Goal: Task Accomplishment & Management: Manage account settings

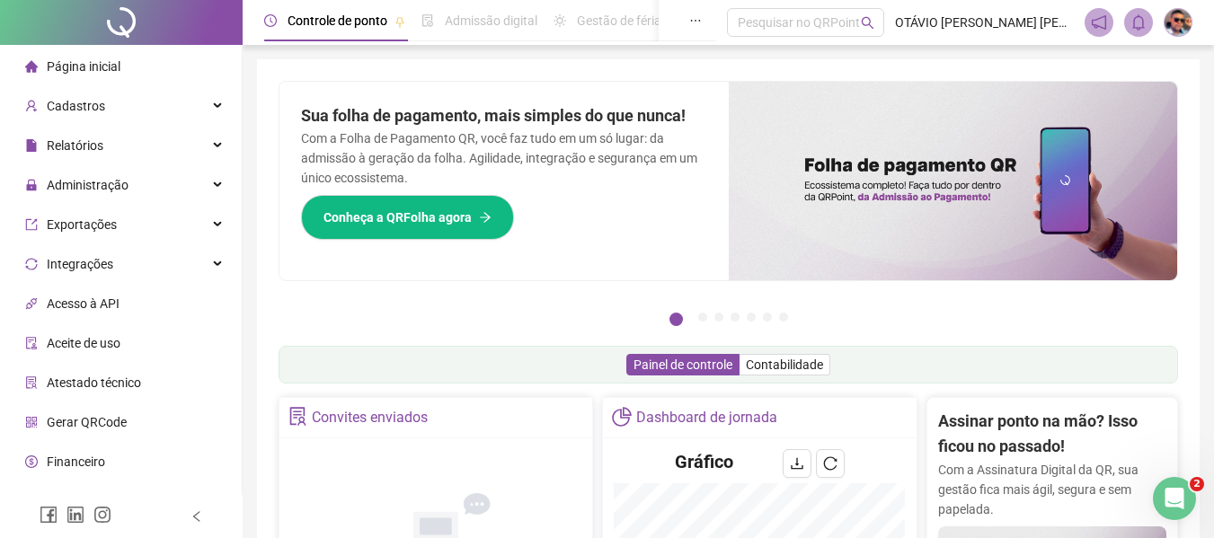
click at [1186, 21] on img at bounding box center [1178, 22] width 27 height 27
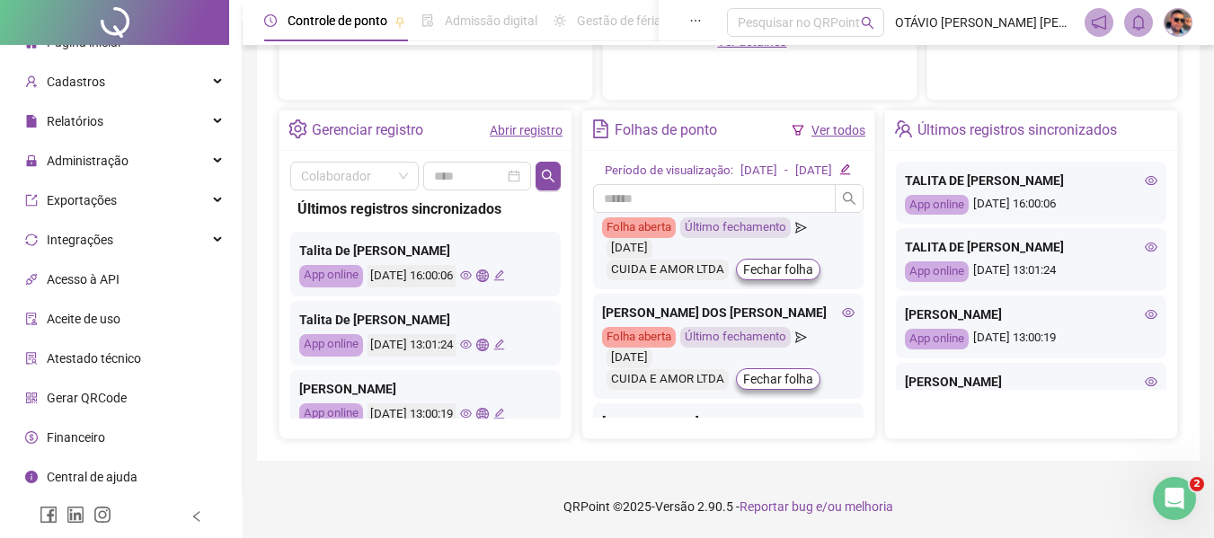
scroll to position [44, 0]
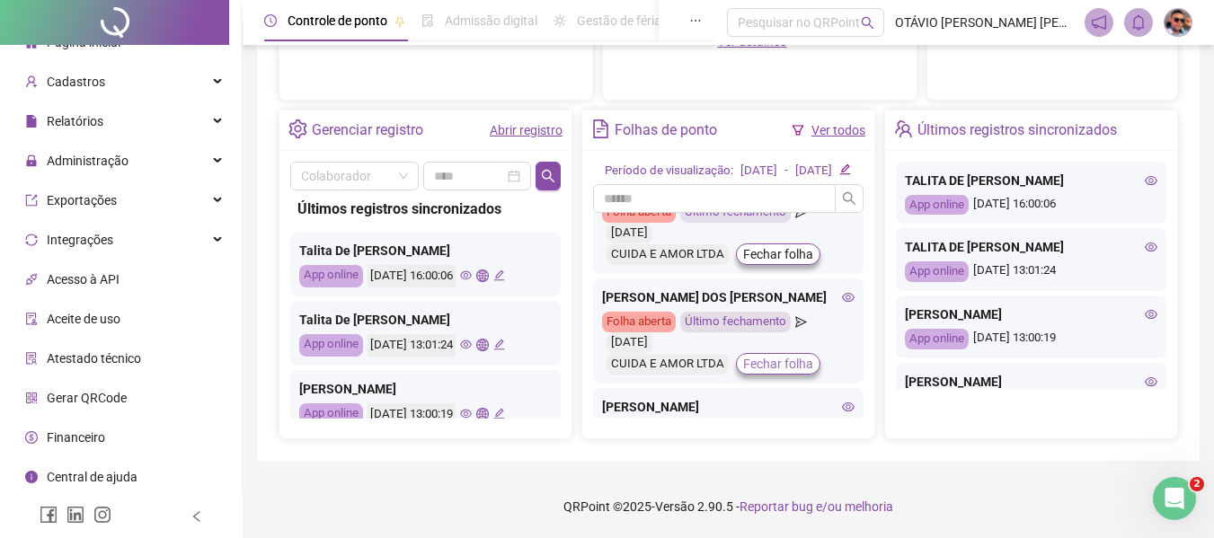
click at [776, 366] on span "Fechar folha" at bounding box center [778, 364] width 70 height 20
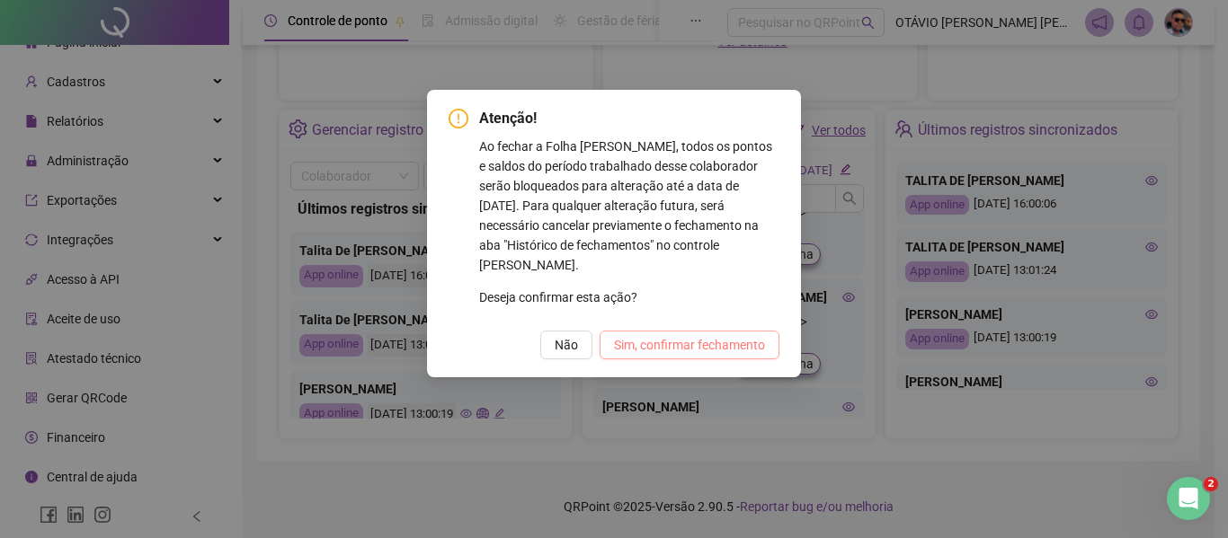
click at [734, 335] on span "Sim, confirmar fechamento" at bounding box center [689, 345] width 151 height 20
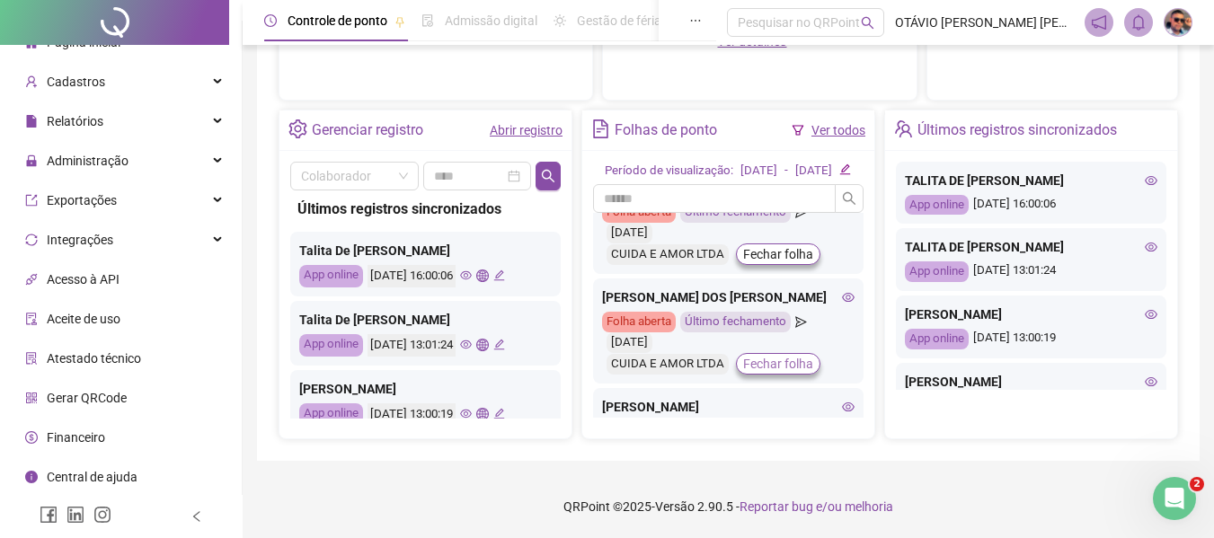
click at [766, 359] on span "Fechar folha" at bounding box center [778, 364] width 70 height 20
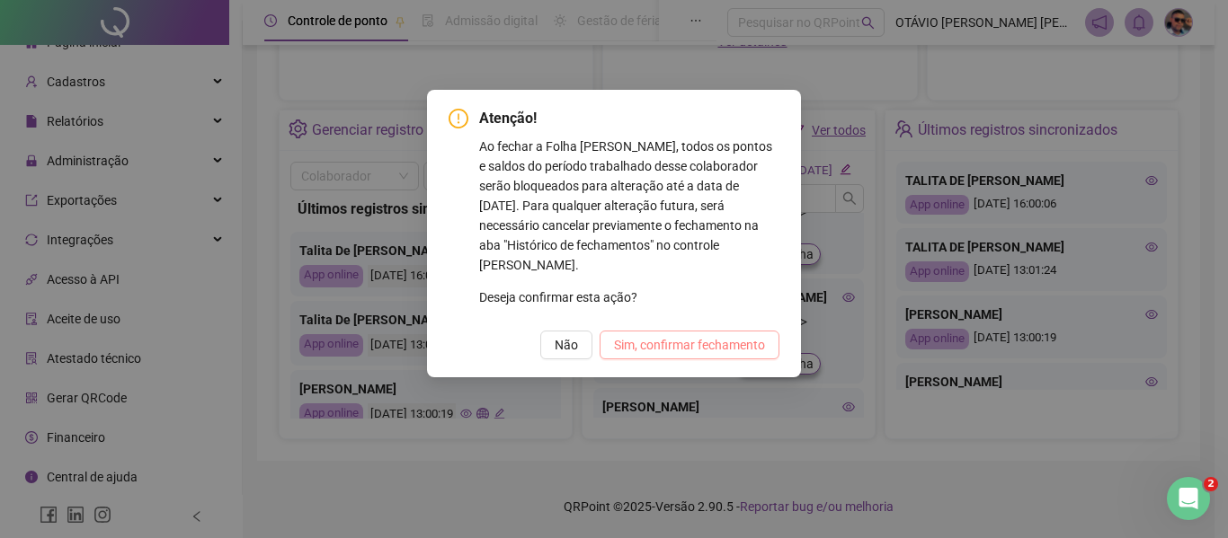
click at [740, 335] on span "Sim, confirmar fechamento" at bounding box center [689, 345] width 151 height 20
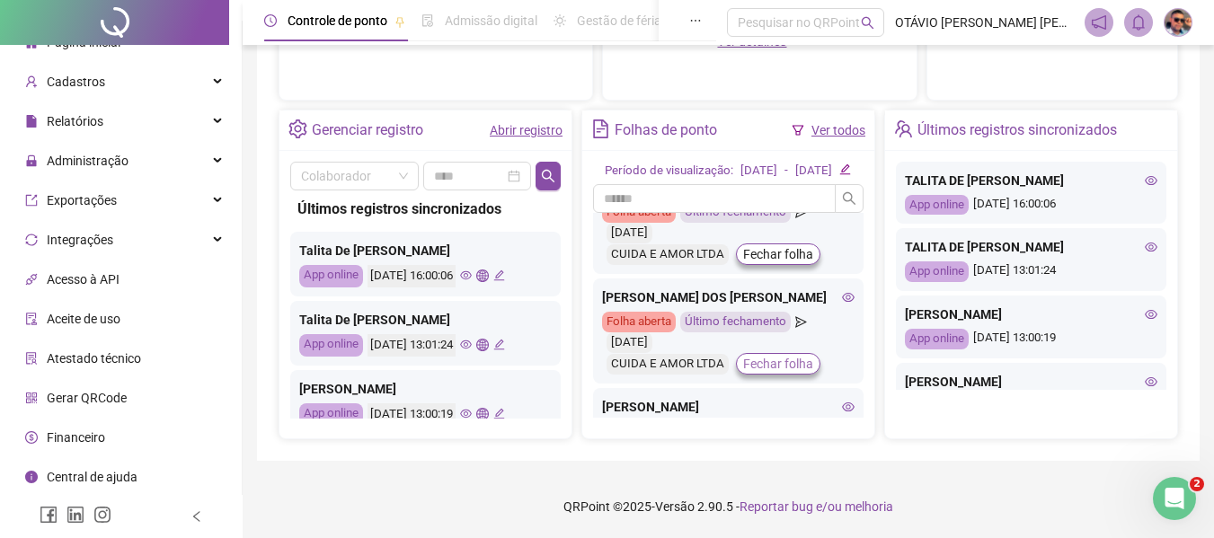
click at [765, 364] on span "Fechar folha" at bounding box center [778, 364] width 70 height 20
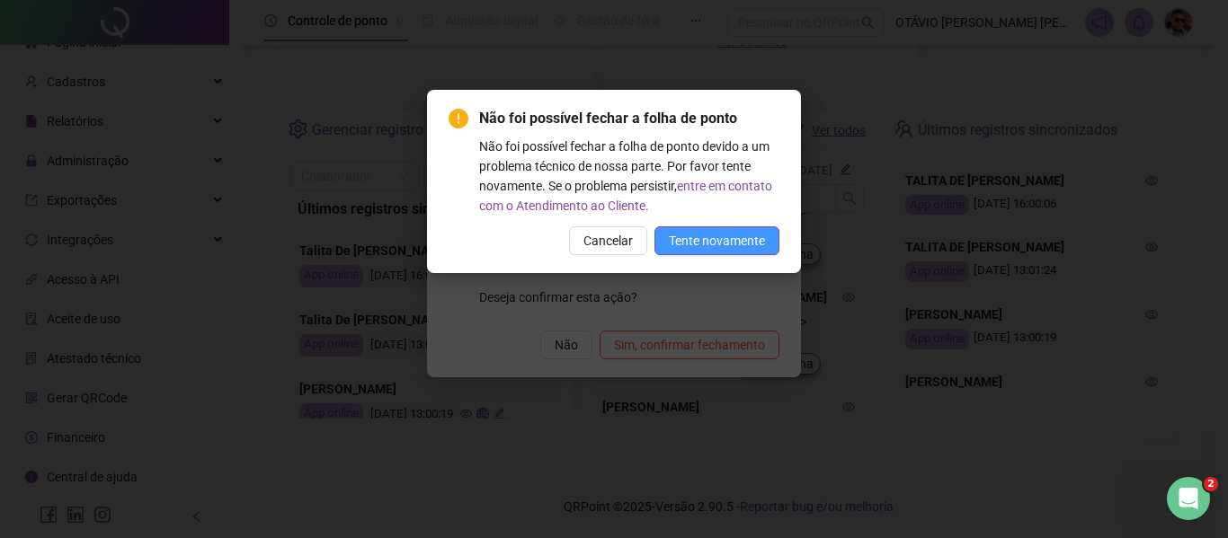
click at [713, 237] on span "Tente novamente" at bounding box center [717, 241] width 96 height 20
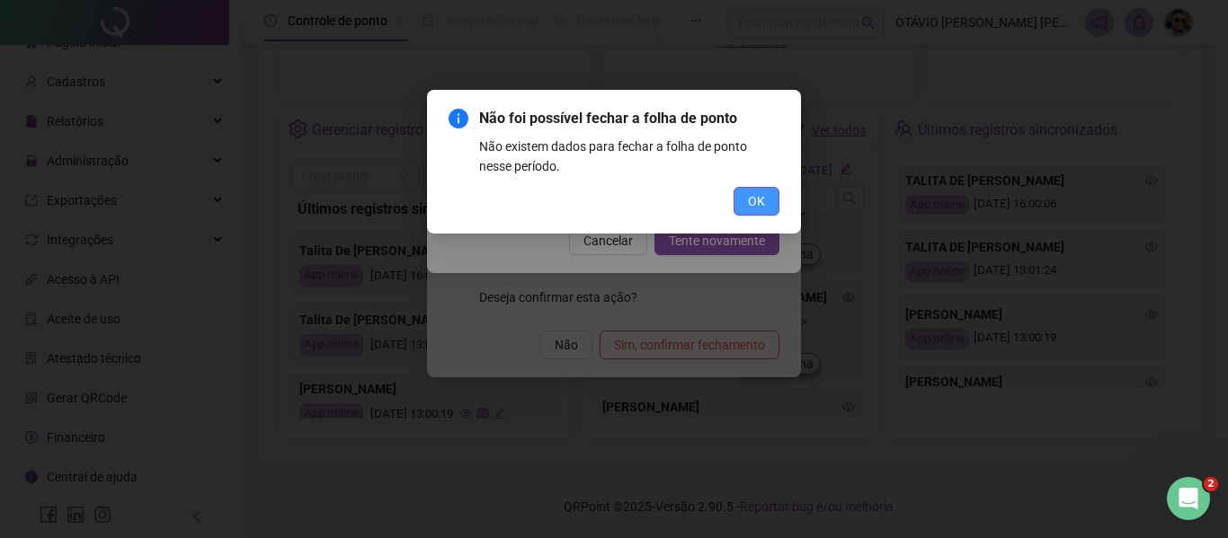
click at [738, 208] on button "OK" at bounding box center [756, 201] width 46 height 29
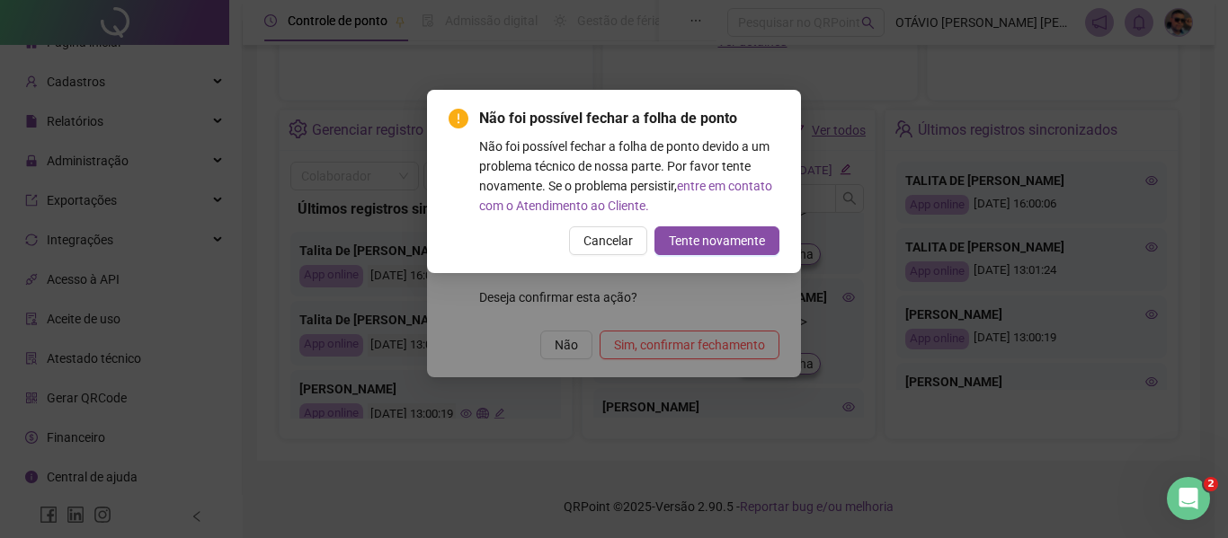
click at [635, 226] on div "Não foi possível fechar a folha de ponto Não foi possível fechar a folha de pon…" at bounding box center [613, 181] width 331 height 147
click at [634, 236] on button "Cancelar" at bounding box center [608, 240] width 78 height 29
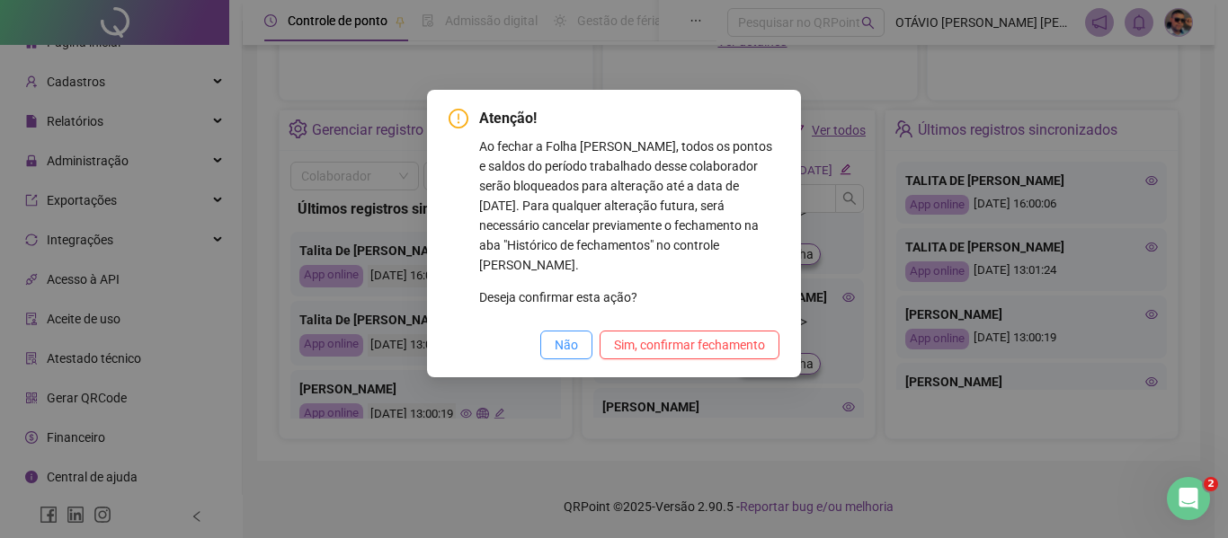
click at [563, 335] on span "Não" at bounding box center [565, 345] width 23 height 20
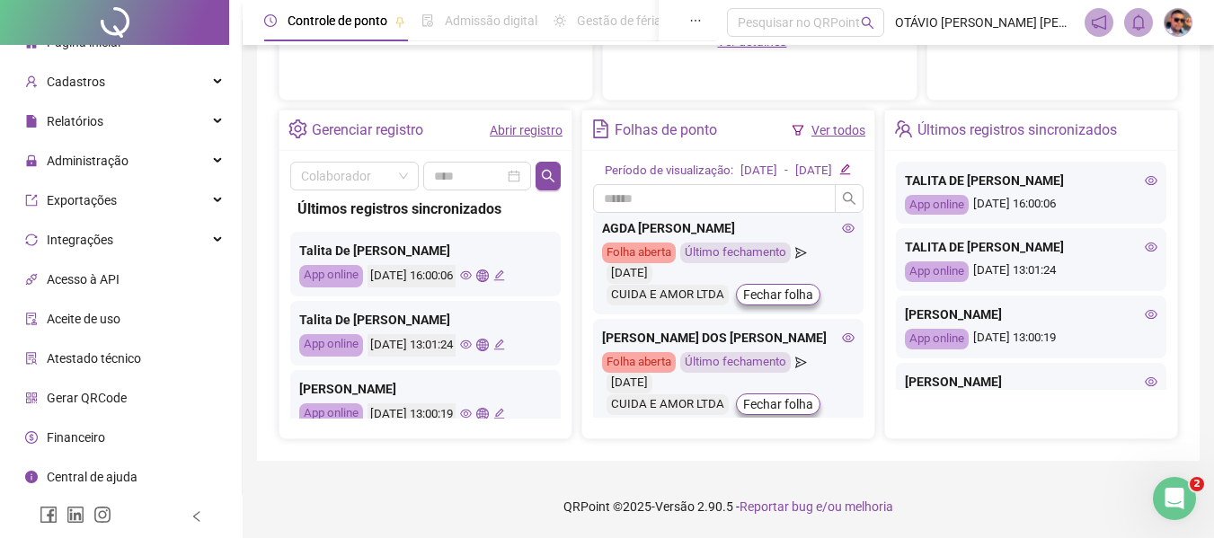
scroll to position [0, 0]
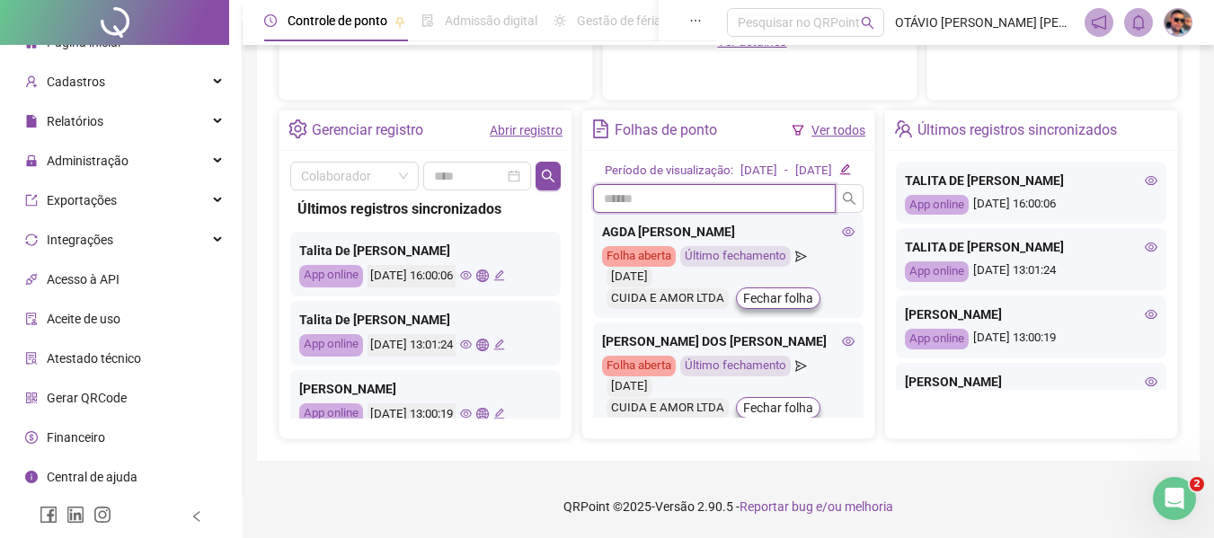
click at [750, 198] on input "text" at bounding box center [714, 198] width 243 height 29
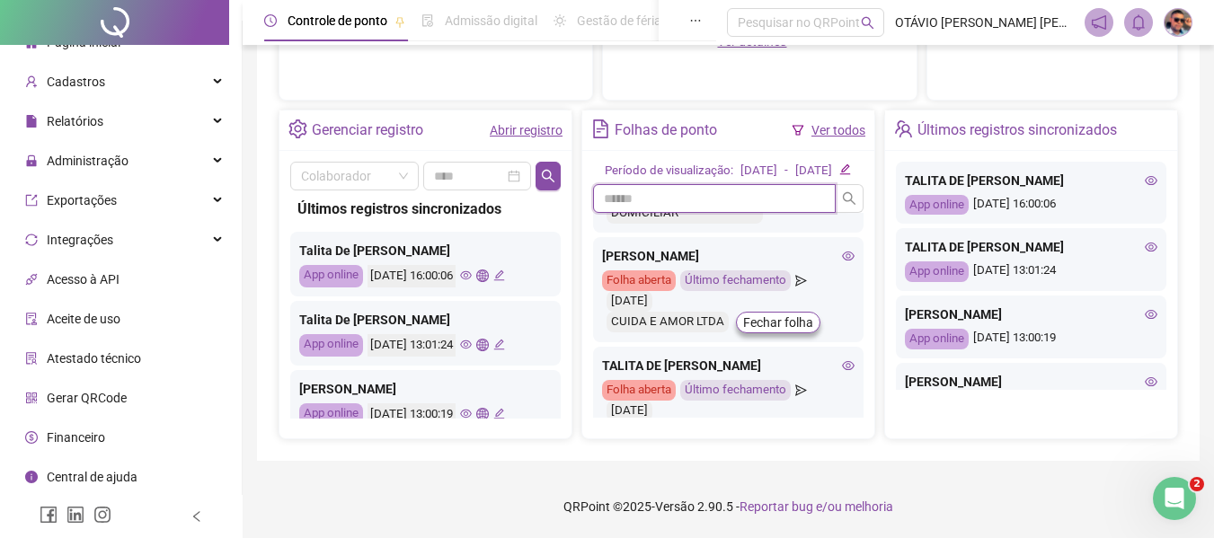
scroll to position [379, 0]
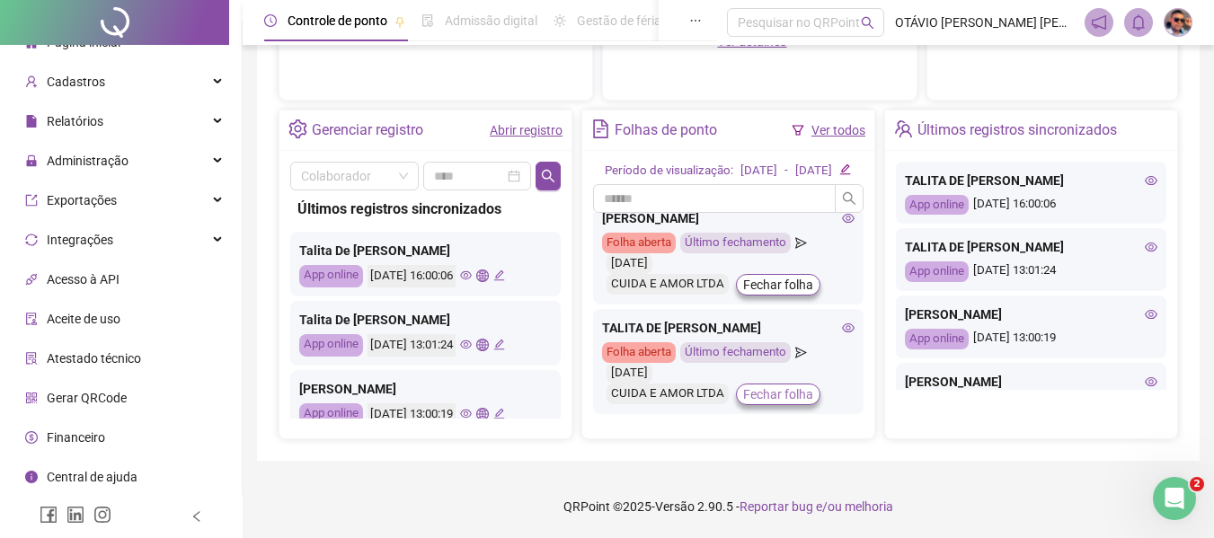
click at [769, 395] on span "Fechar folha" at bounding box center [778, 395] width 70 height 20
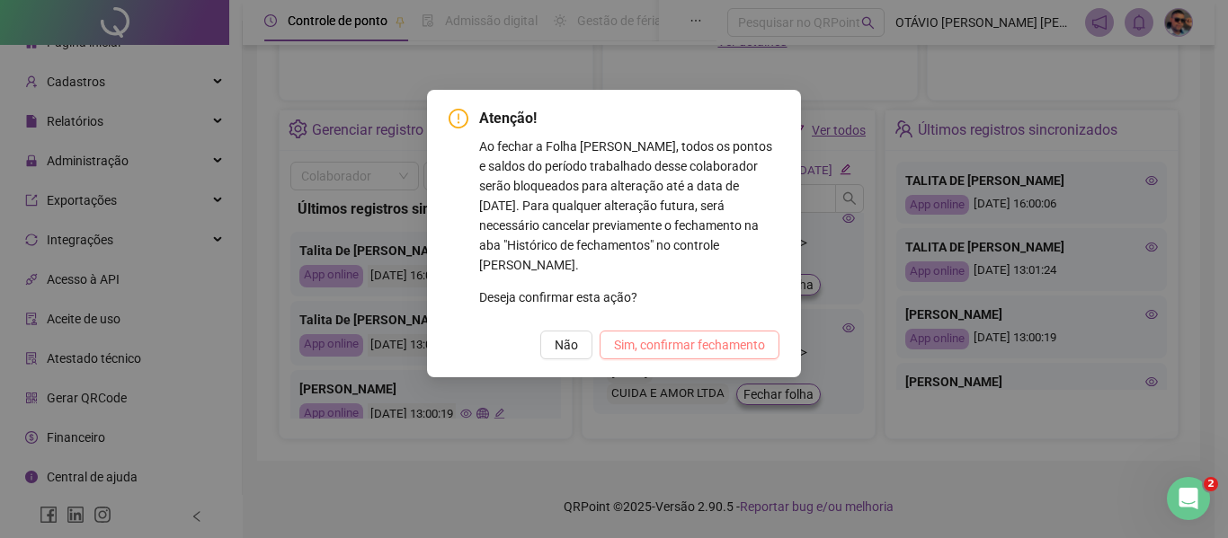
click at [635, 335] on span "Sim, confirmar fechamento" at bounding box center [689, 345] width 151 height 20
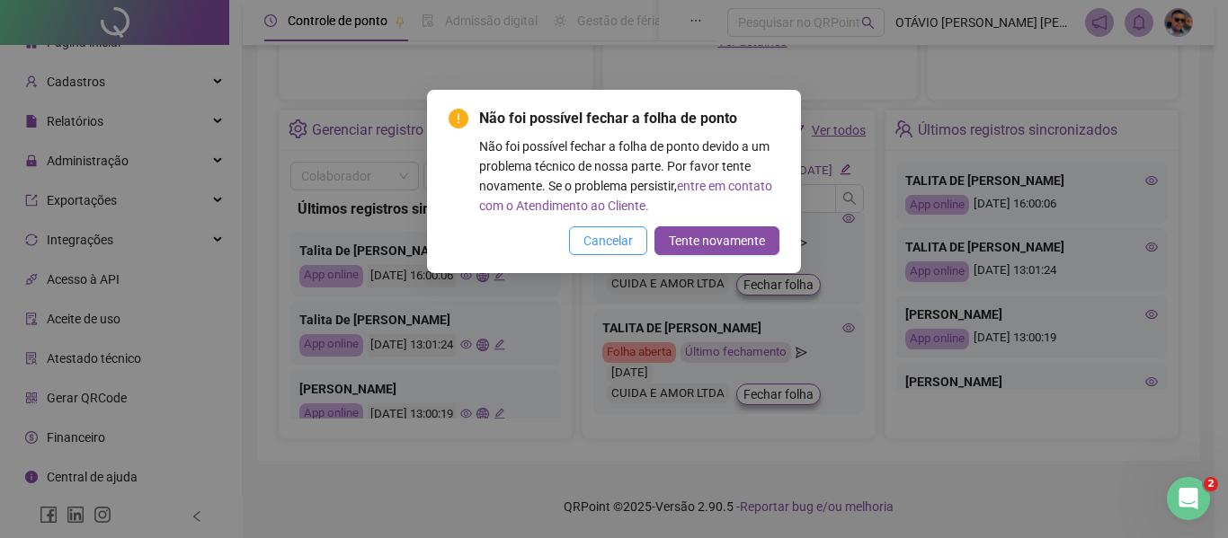
click at [625, 253] on button "Cancelar" at bounding box center [608, 240] width 78 height 29
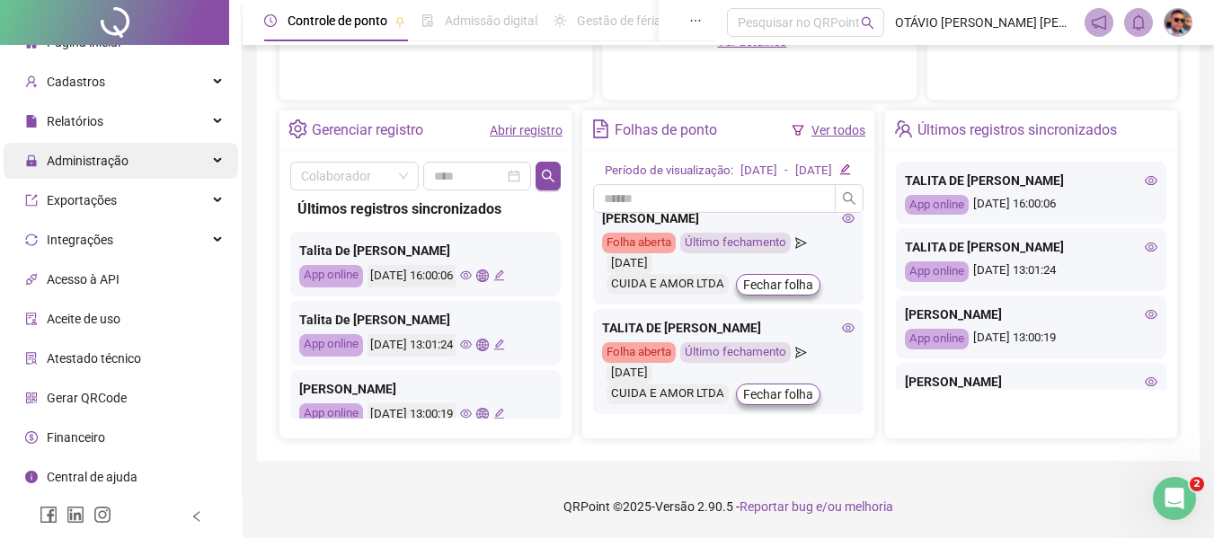
click at [207, 149] on div "Administração" at bounding box center [121, 161] width 235 height 36
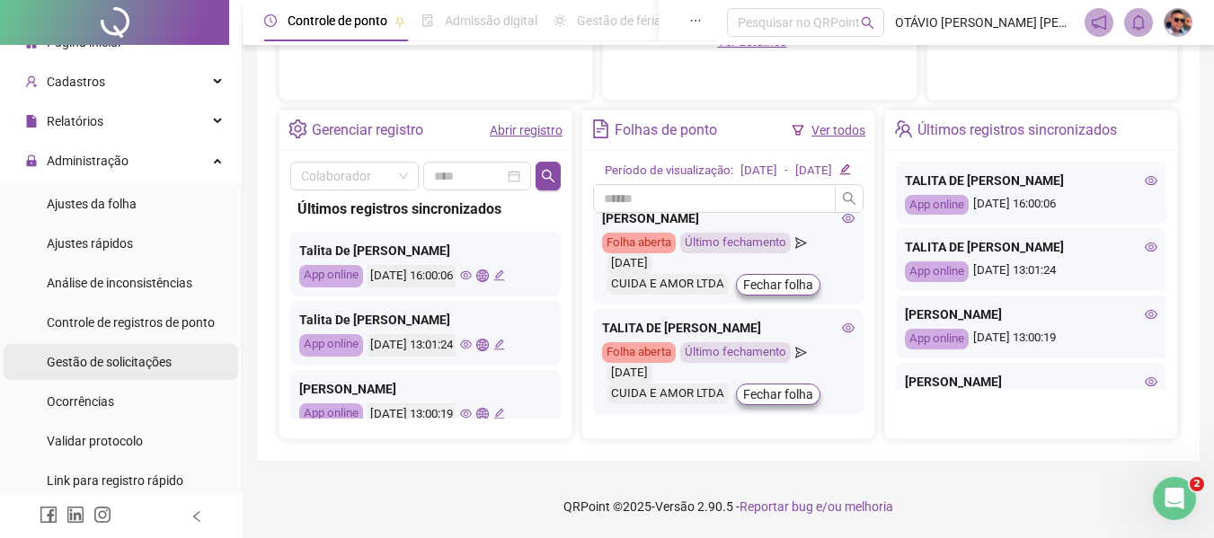
click at [137, 363] on span "Gestão de solicitações" at bounding box center [109, 362] width 125 height 14
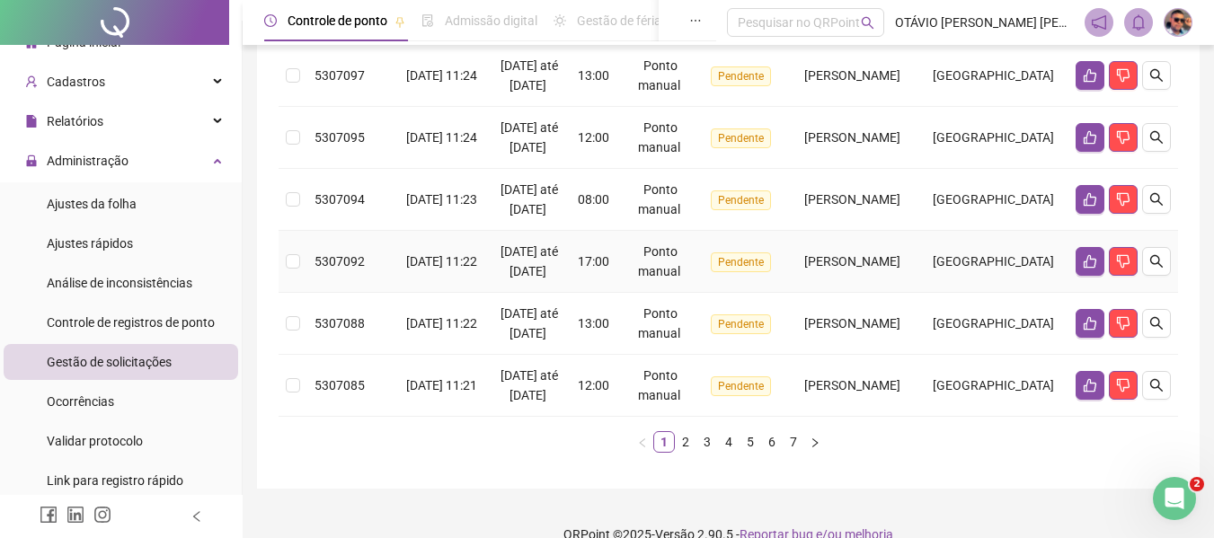
scroll to position [881, 0]
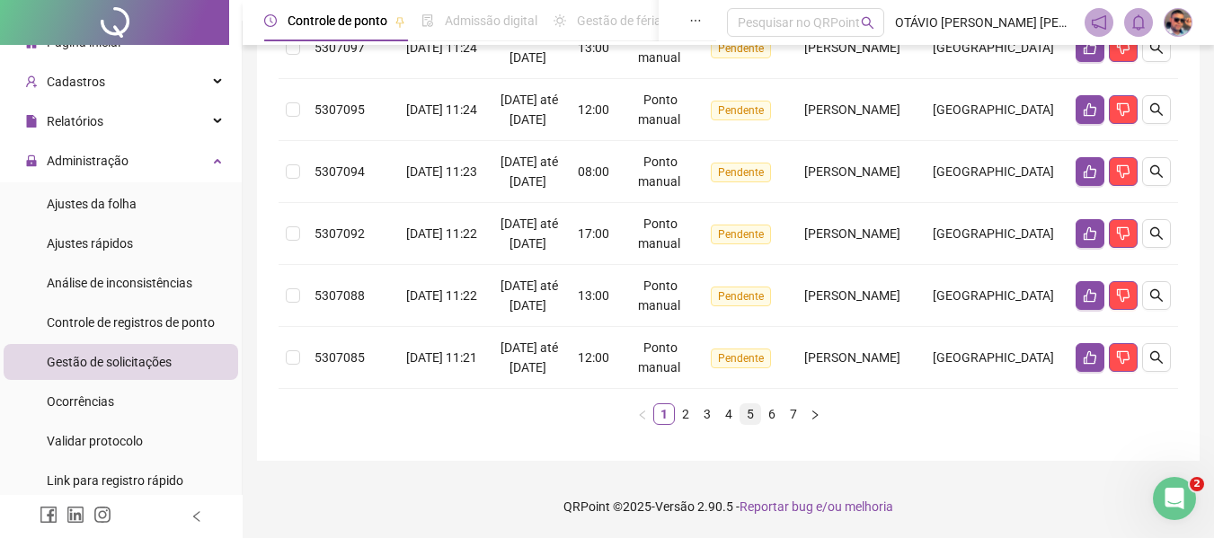
click at [752, 415] on link "5" at bounding box center [750, 414] width 20 height 20
click at [667, 412] on link "1" at bounding box center [664, 414] width 20 height 20
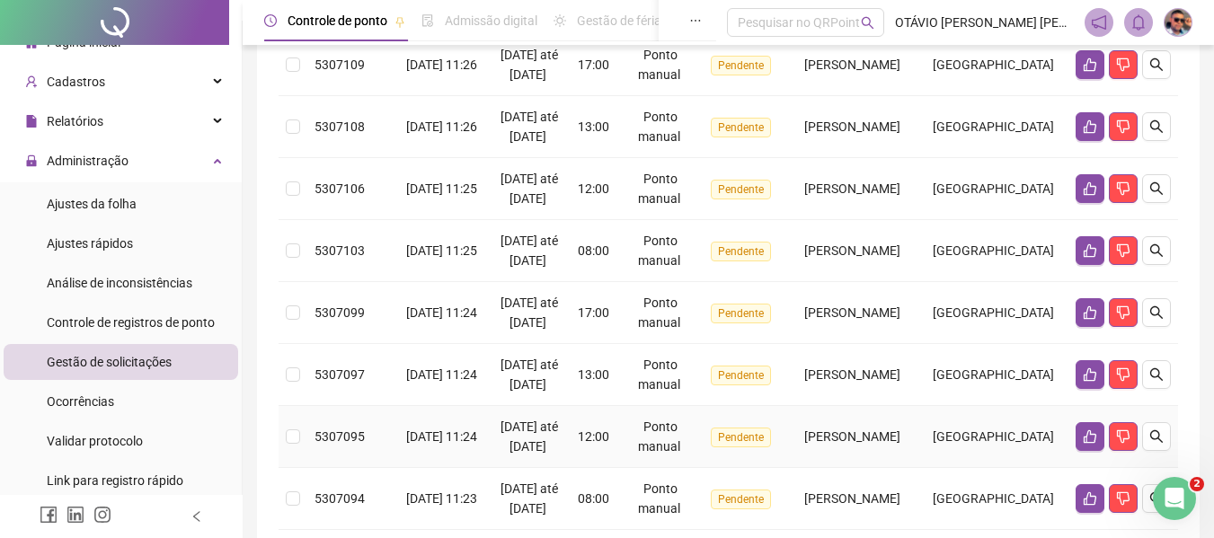
scroll to position [0, 0]
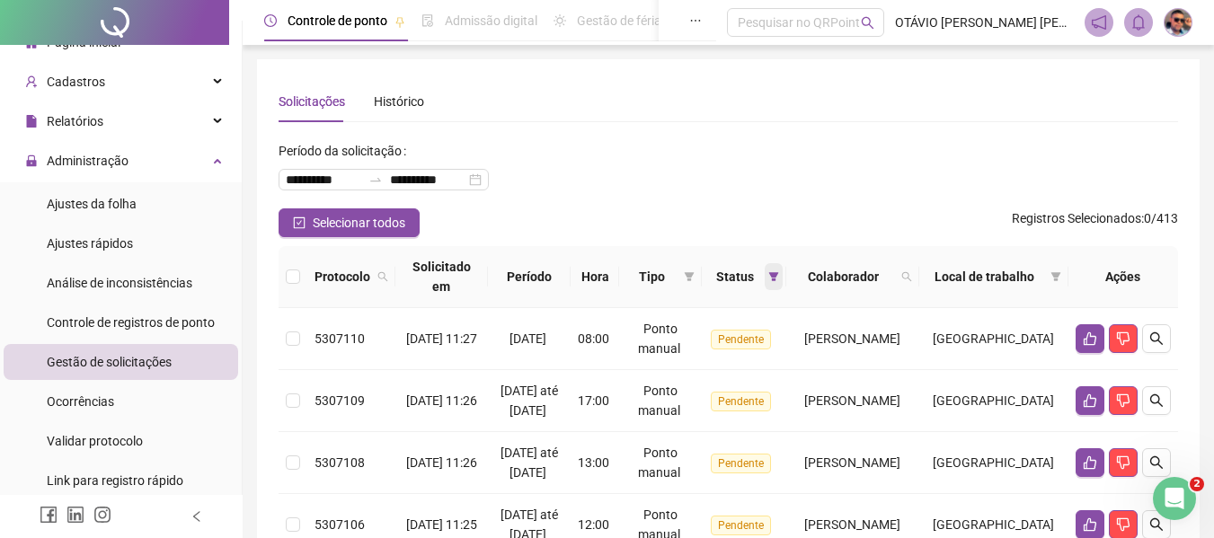
click at [772, 281] on icon "filter" at bounding box center [773, 276] width 11 height 11
click at [912, 273] on icon "search" at bounding box center [906, 276] width 11 height 11
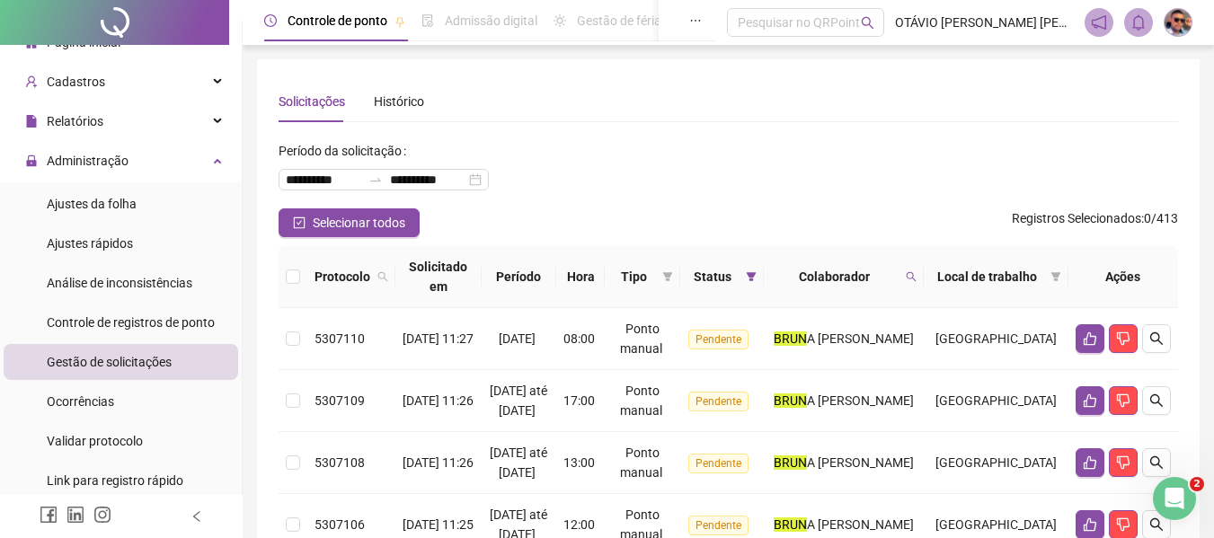
click at [924, 277] on th "Colaborador" at bounding box center [844, 277] width 160 height 62
click at [920, 276] on span at bounding box center [911, 276] width 18 height 27
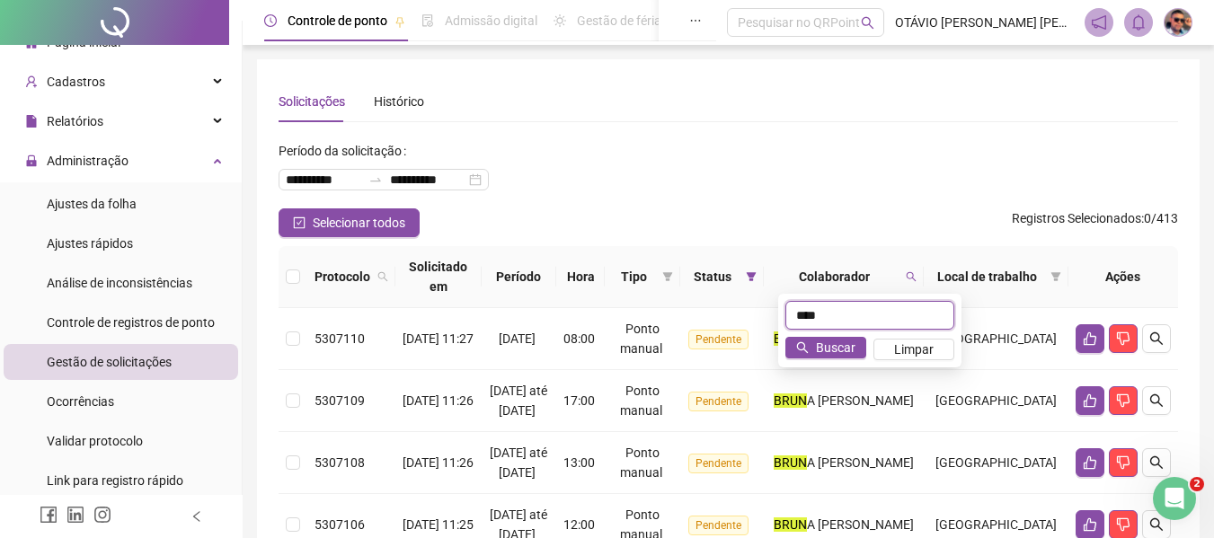
click at [883, 317] on input "****" at bounding box center [869, 315] width 169 height 29
type input "**********"
click at [840, 349] on span "Buscar" at bounding box center [836, 348] width 40 height 20
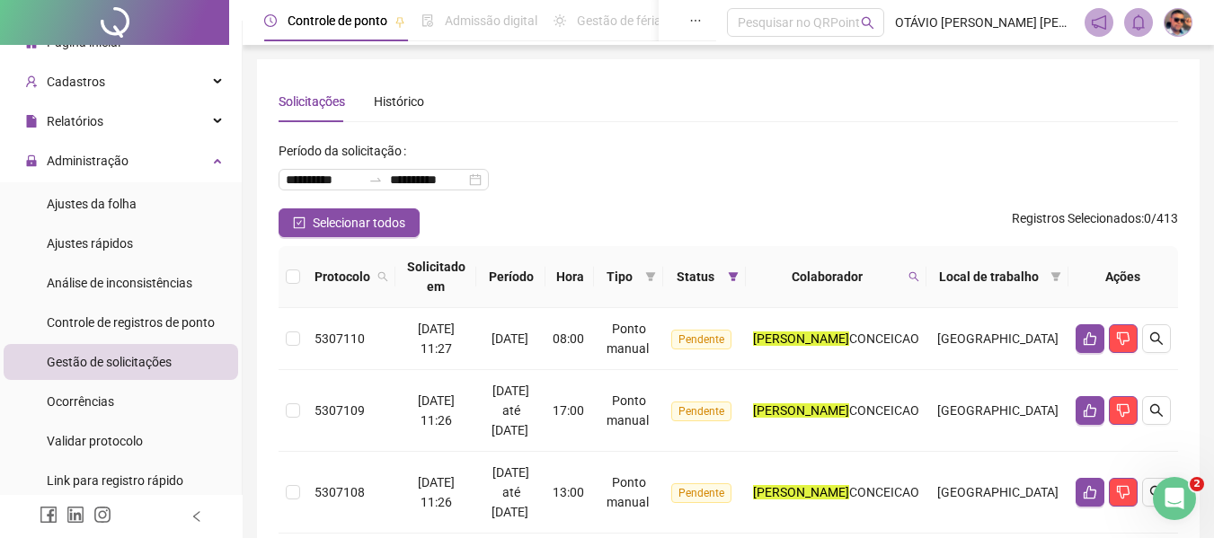
click at [926, 276] on th "Colaborador" at bounding box center [836, 277] width 181 height 62
click at [919, 280] on icon "search" at bounding box center [913, 276] width 11 height 11
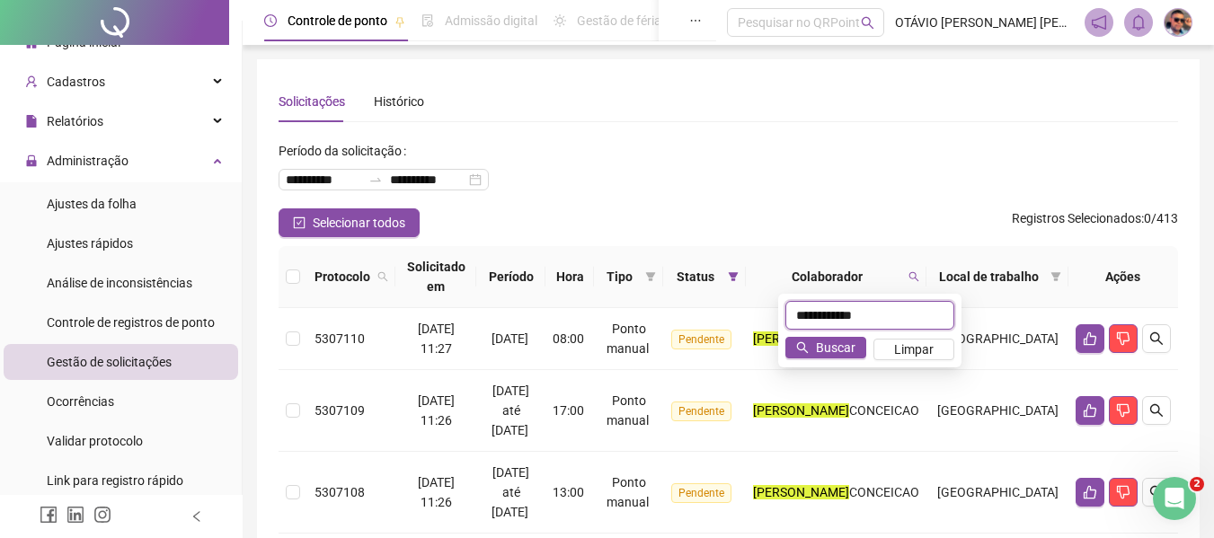
drag, startPoint x: 926, startPoint y: 313, endPoint x: 876, endPoint y: 335, distance: 55.1
click at [926, 314] on input "**********" at bounding box center [869, 315] width 169 height 29
click at [838, 345] on span "Buscar" at bounding box center [836, 348] width 40 height 20
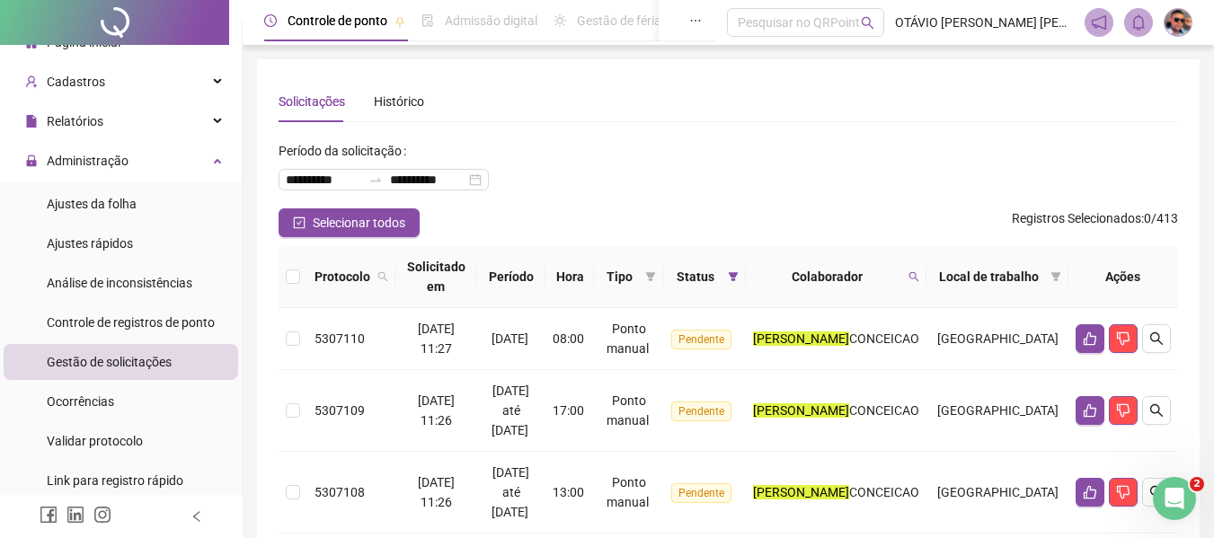
click at [932, 182] on div "**********" at bounding box center [729, 173] width 900 height 72
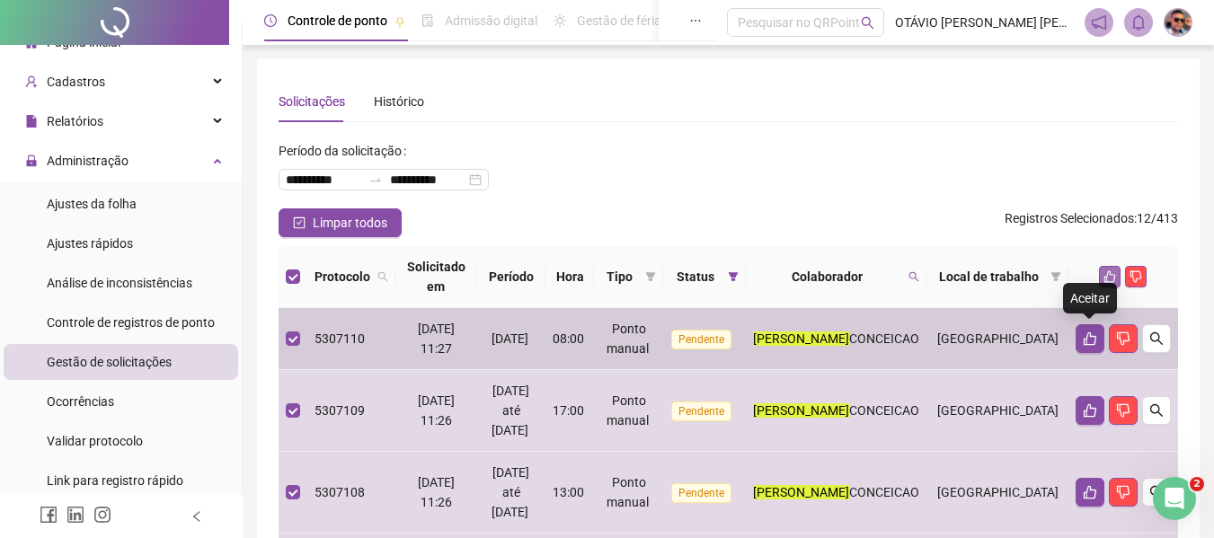
click at [1108, 278] on icon "like" at bounding box center [1109, 276] width 13 height 13
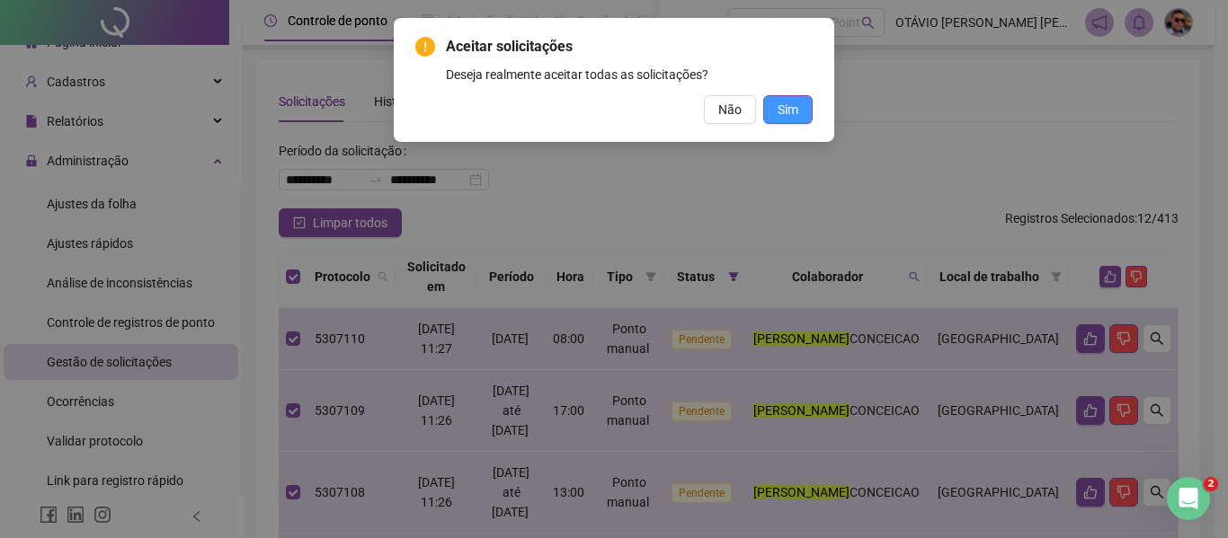
click at [800, 116] on button "Sim" at bounding box center [787, 109] width 49 height 29
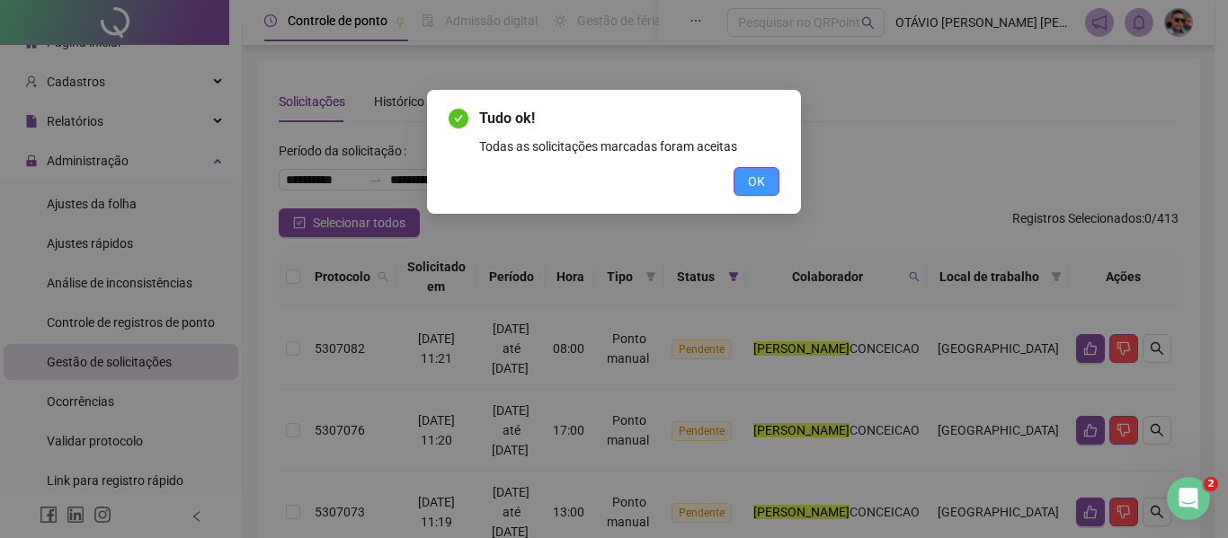
click at [764, 178] on span "OK" at bounding box center [756, 182] width 17 height 20
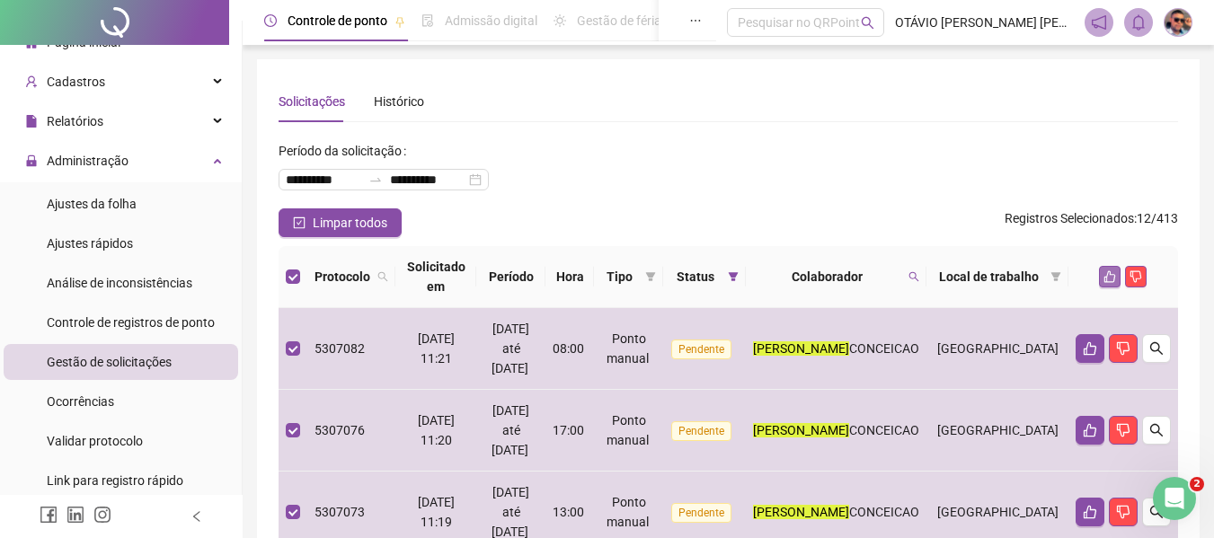
click at [1105, 274] on icon "like" at bounding box center [1109, 276] width 13 height 13
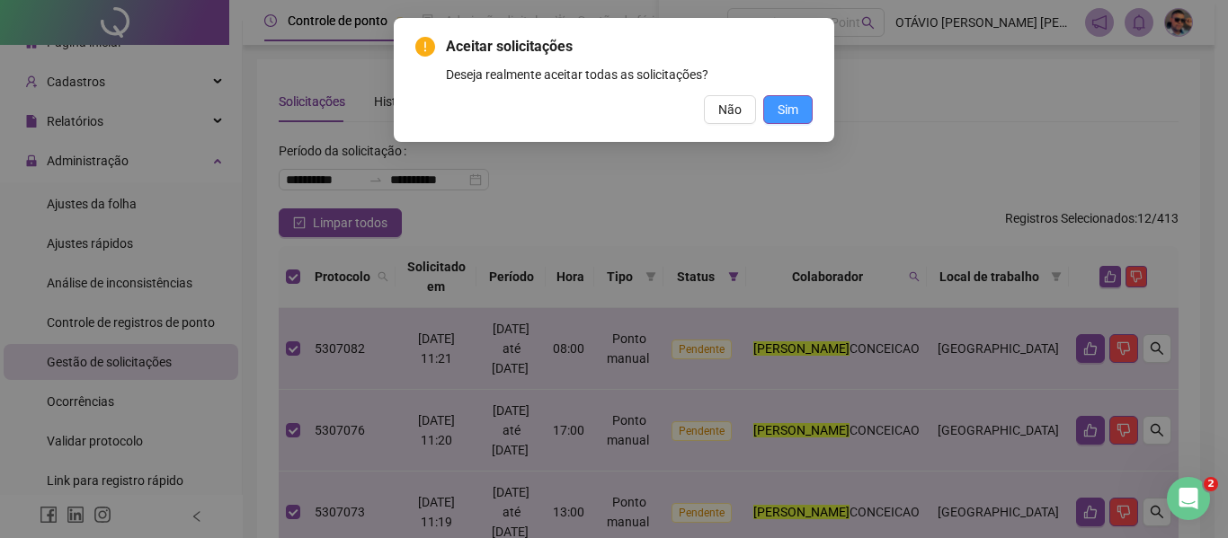
click at [793, 108] on span "Sim" at bounding box center [787, 110] width 21 height 20
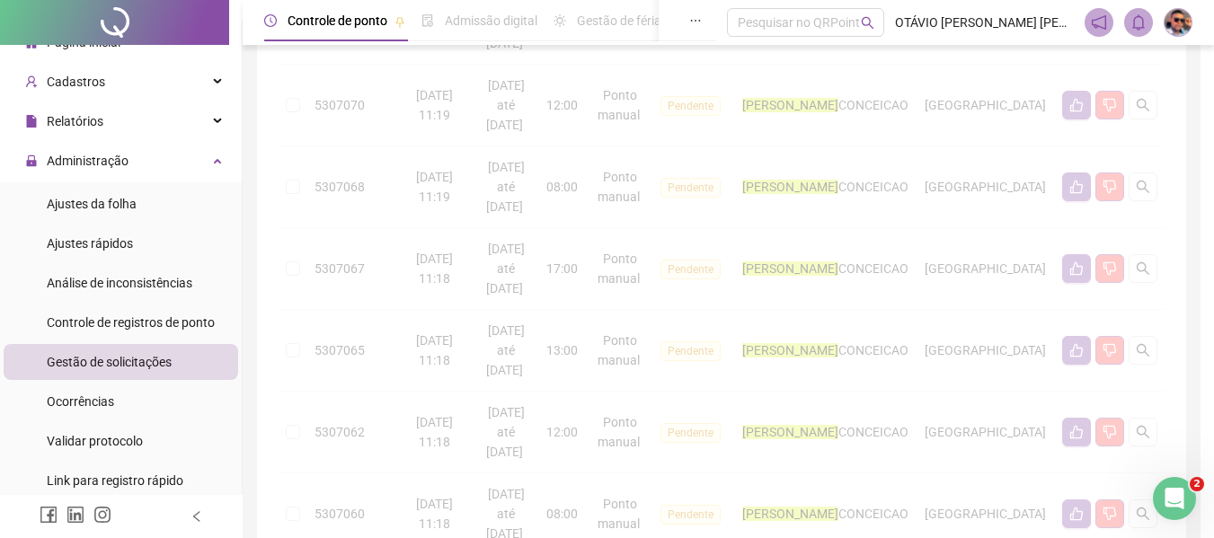
scroll to position [900, 0]
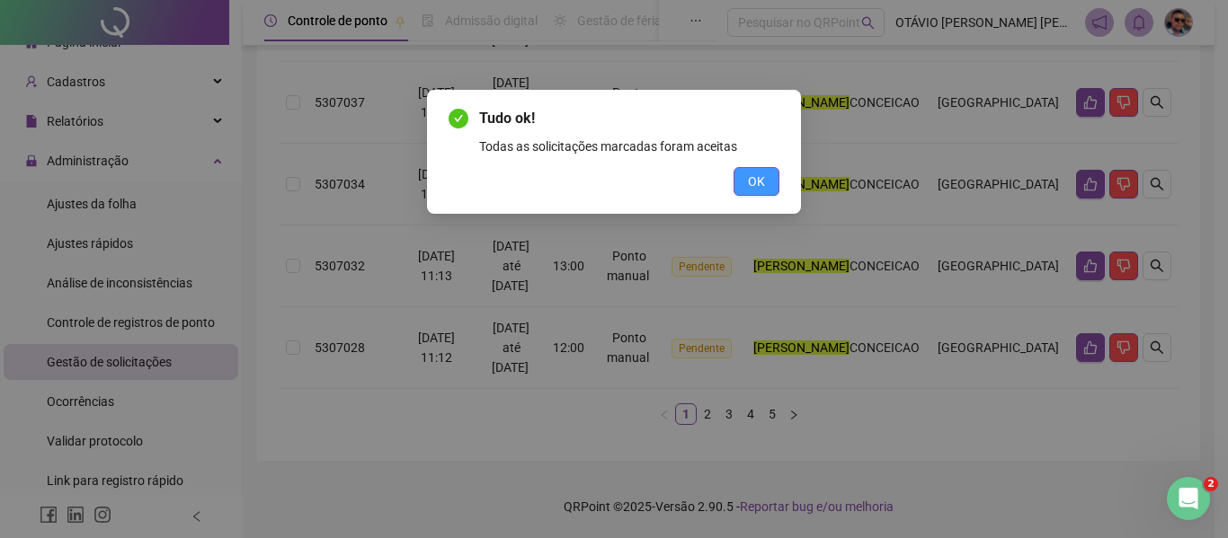
click at [744, 186] on button "OK" at bounding box center [756, 181] width 46 height 29
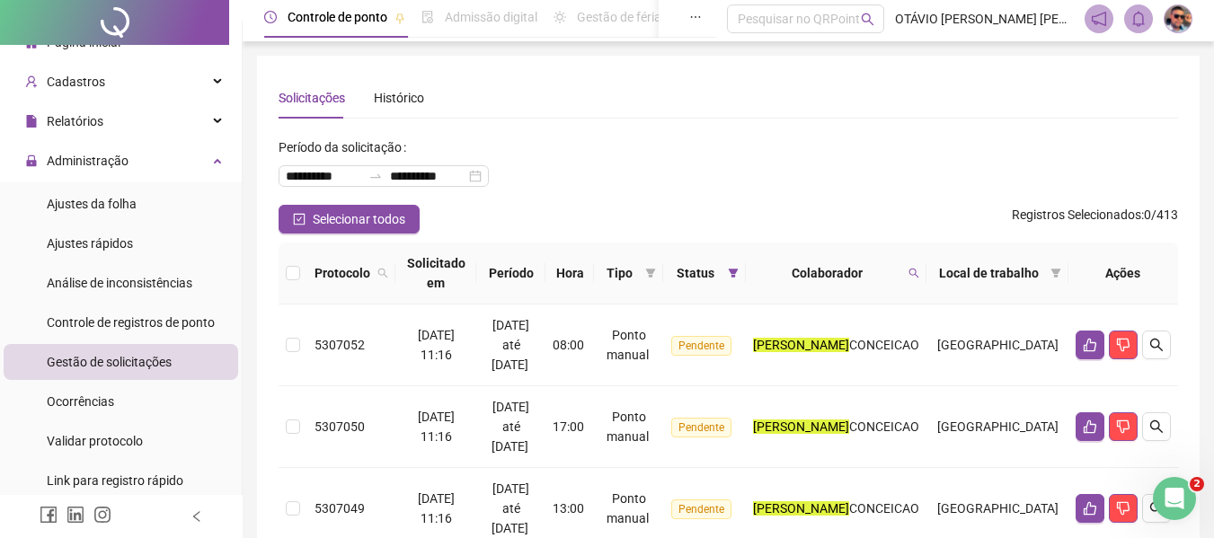
scroll to position [0, 0]
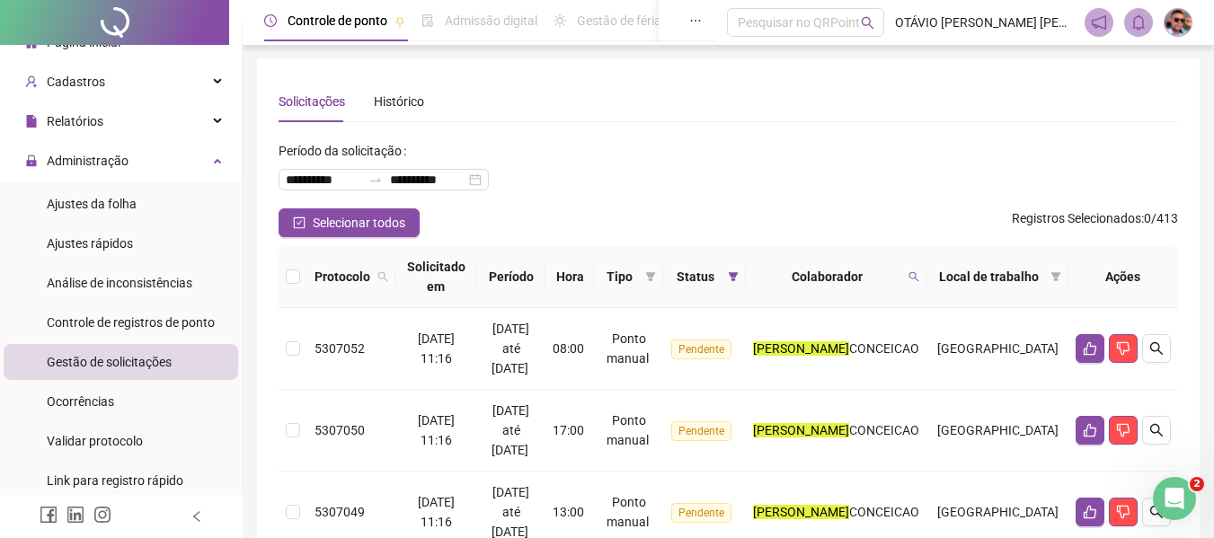
click at [302, 278] on th at bounding box center [293, 277] width 29 height 62
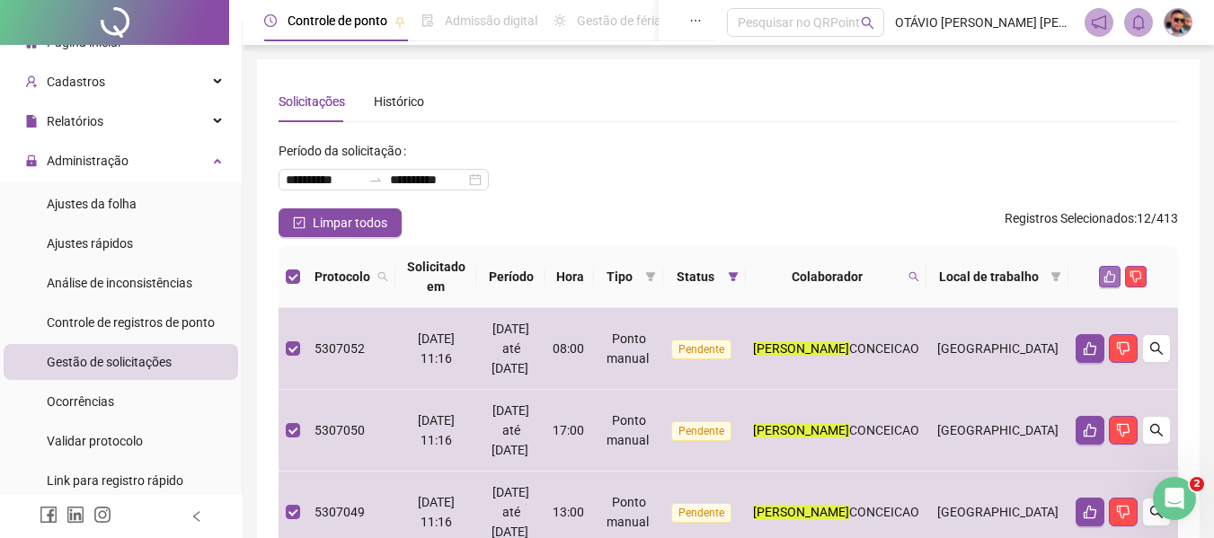
click at [1106, 271] on icon "like" at bounding box center [1109, 276] width 13 height 13
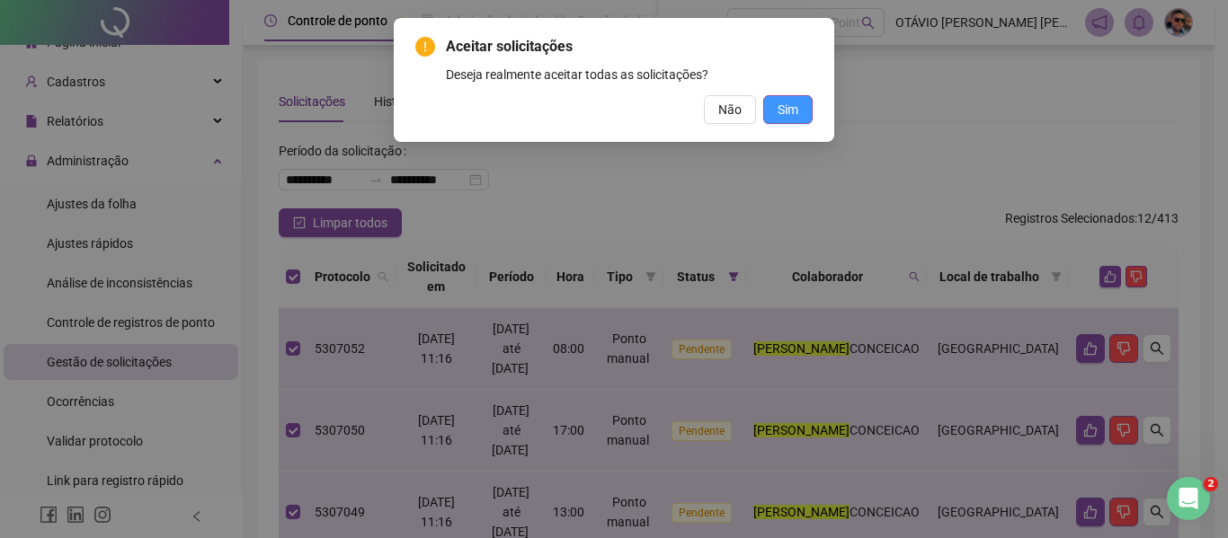
click at [776, 108] on button "Sim" at bounding box center [787, 109] width 49 height 29
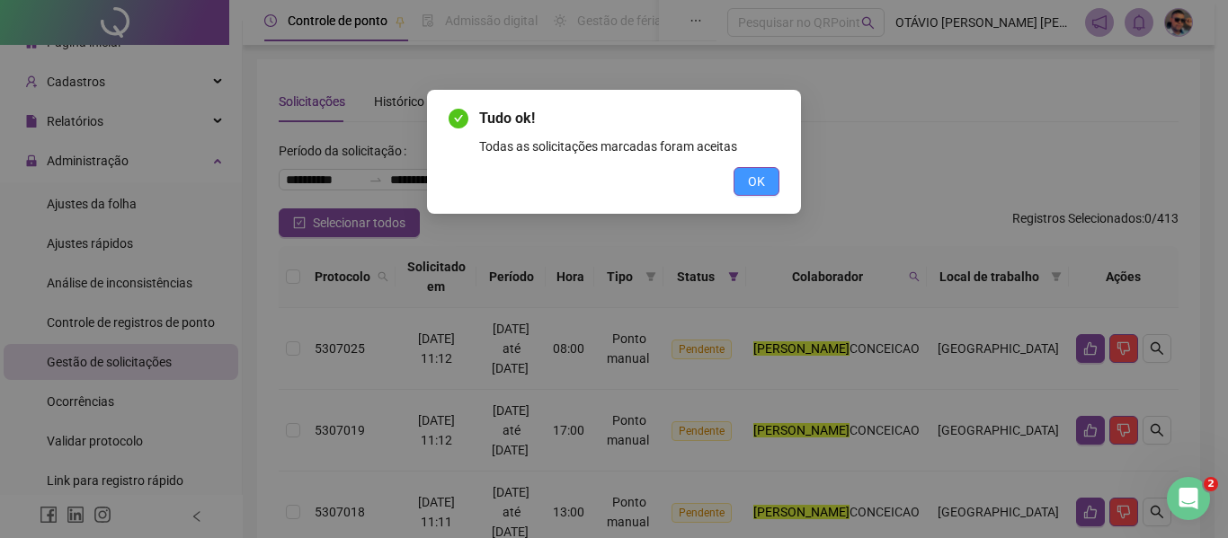
click at [744, 181] on button "OK" at bounding box center [756, 181] width 46 height 29
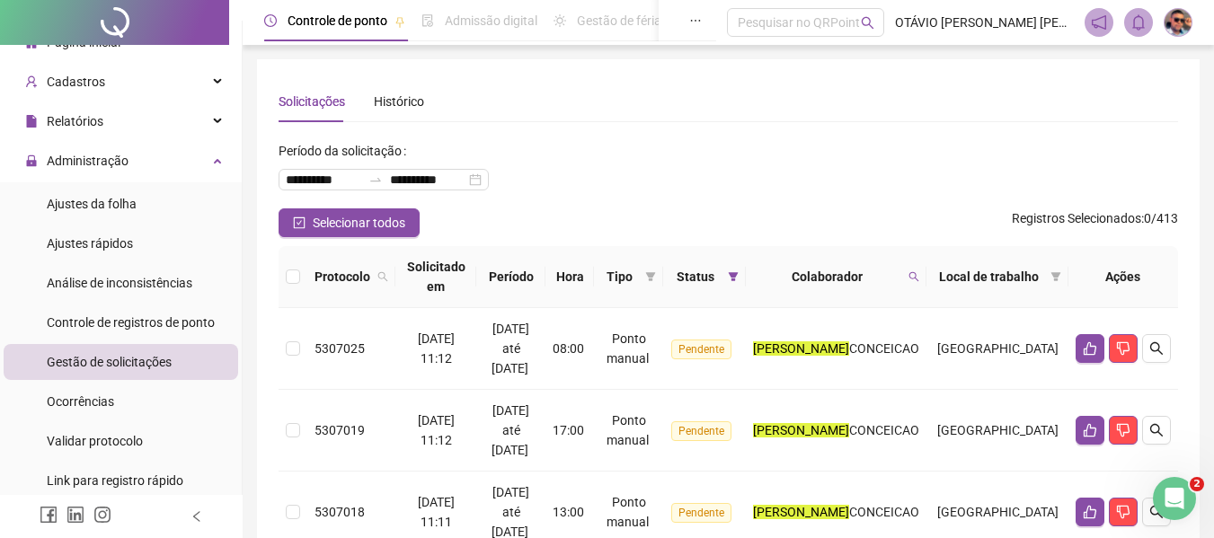
click at [291, 269] on label at bounding box center [293, 277] width 14 height 20
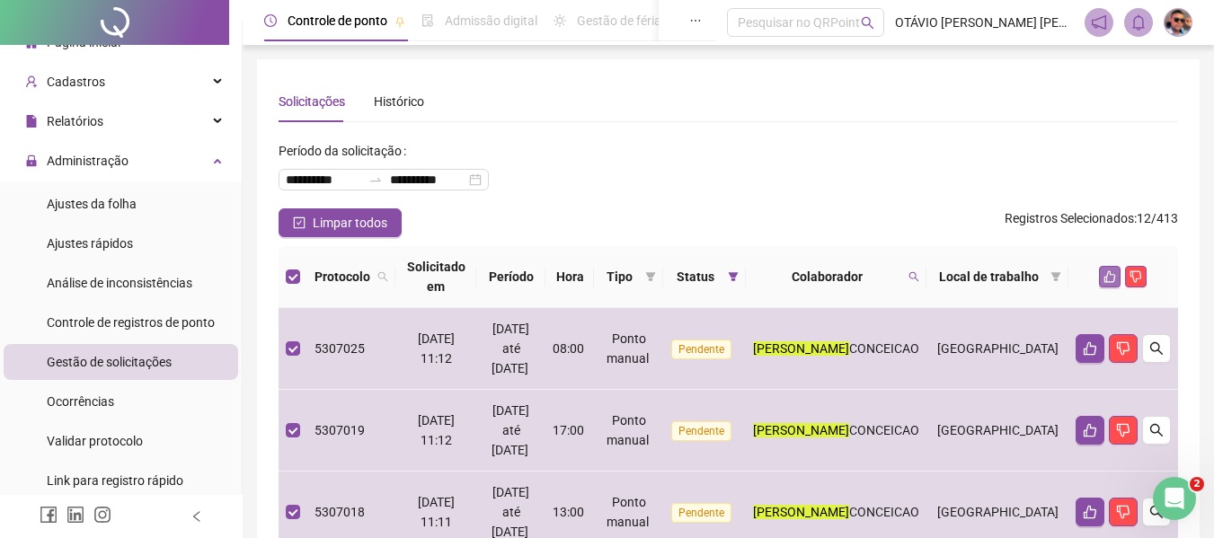
click at [1108, 277] on icon "like" at bounding box center [1109, 276] width 13 height 13
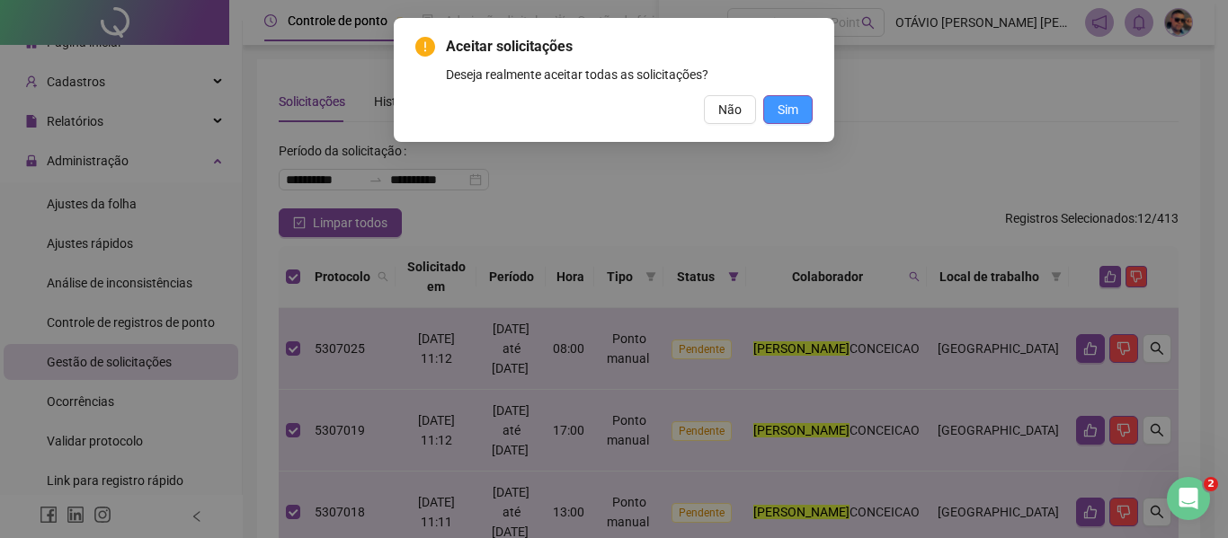
click at [797, 122] on button "Sim" at bounding box center [787, 109] width 49 height 29
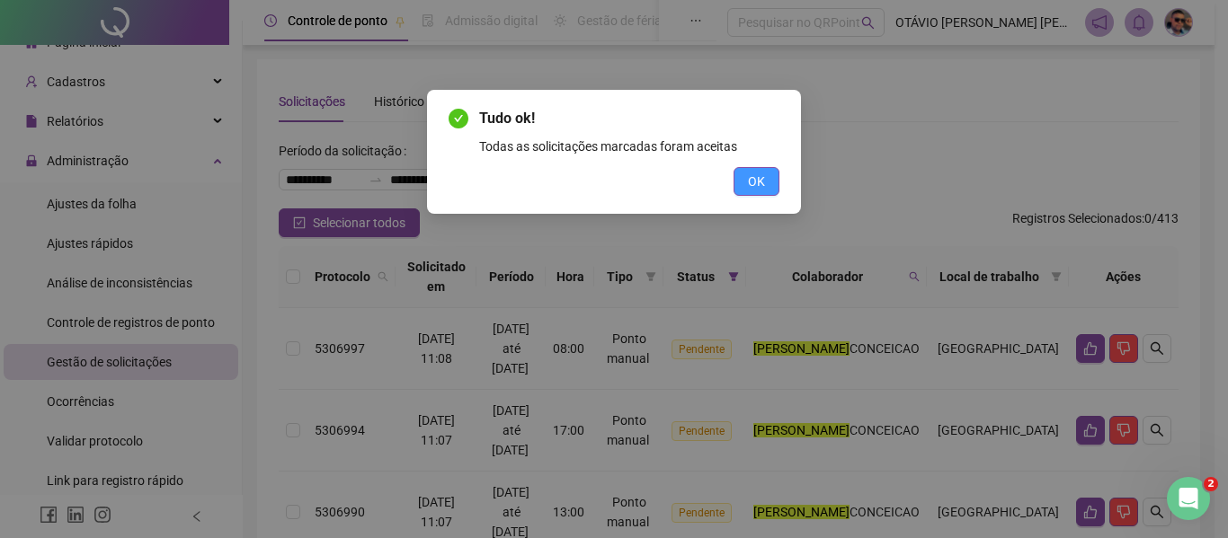
click at [763, 180] on span "OK" at bounding box center [756, 182] width 17 height 20
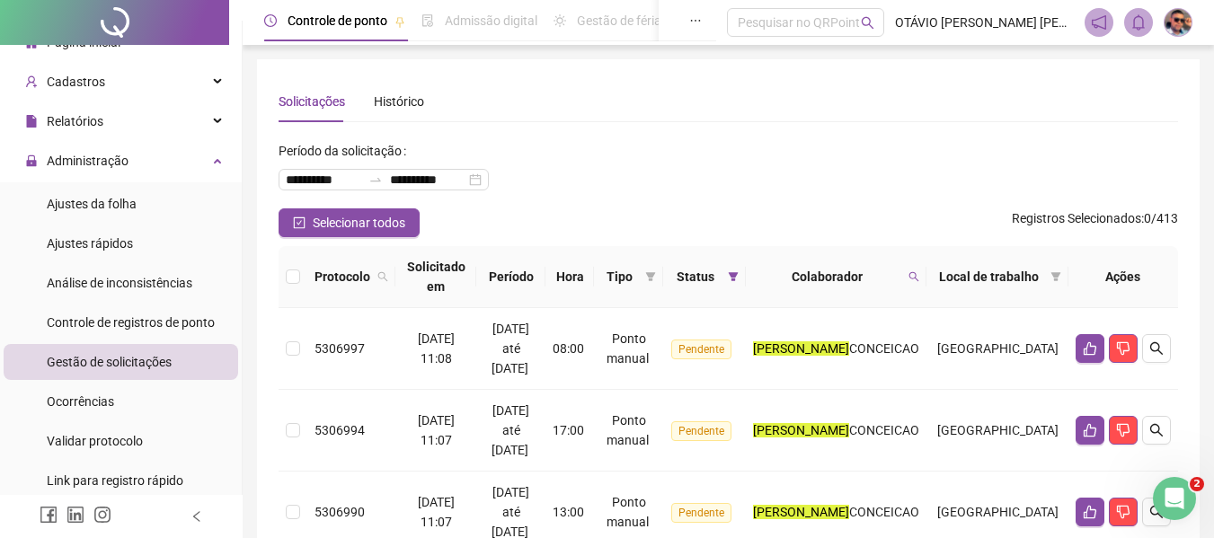
click at [291, 287] on th at bounding box center [293, 277] width 29 height 62
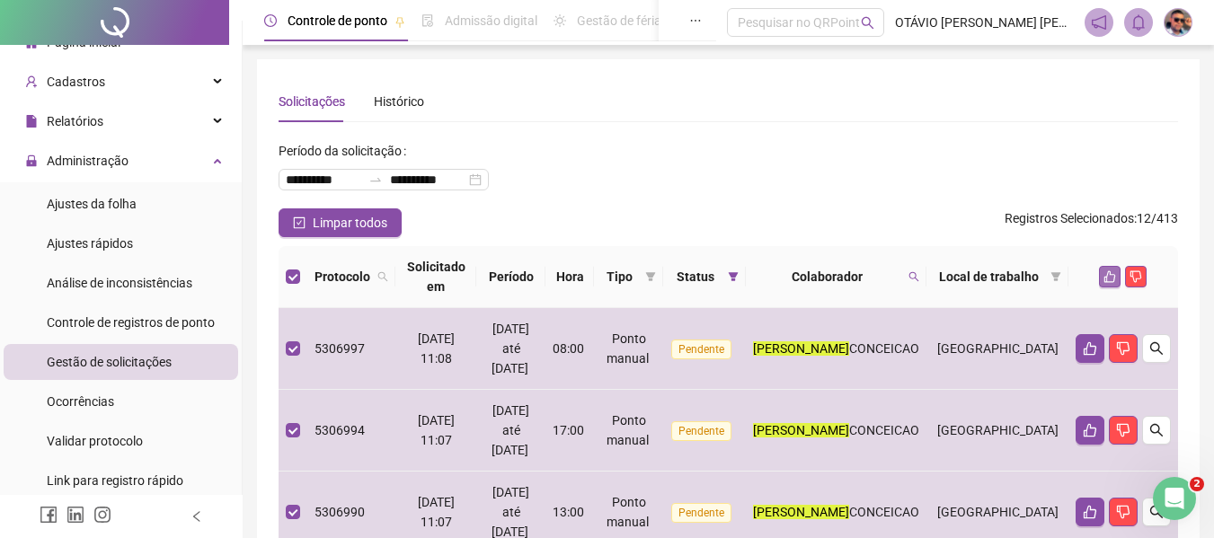
click at [1112, 279] on icon "like" at bounding box center [1109, 276] width 13 height 13
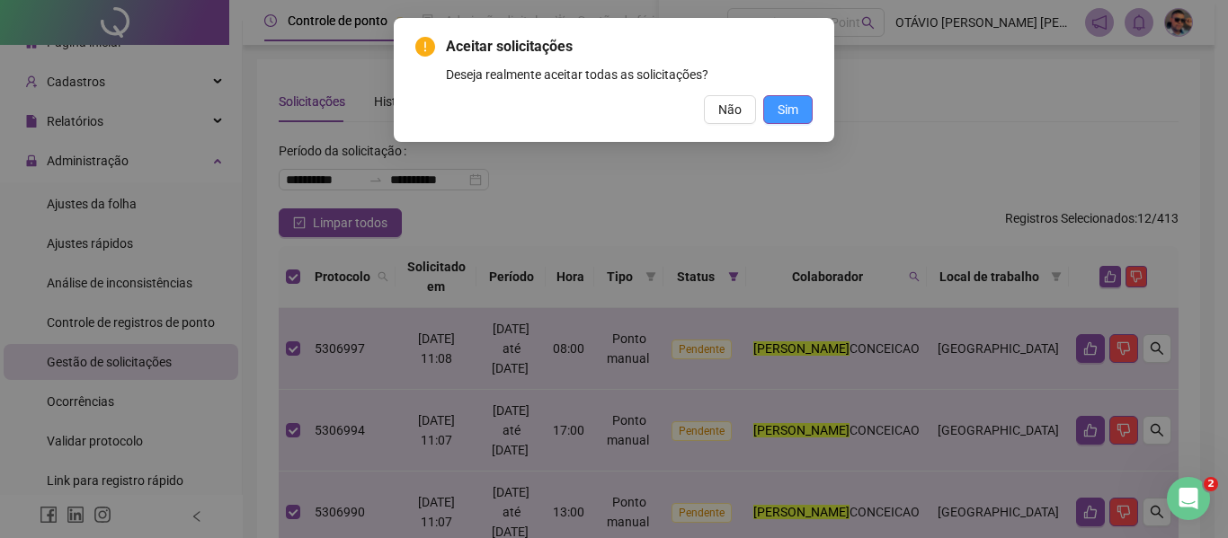
click at [792, 115] on span "Sim" at bounding box center [787, 110] width 21 height 20
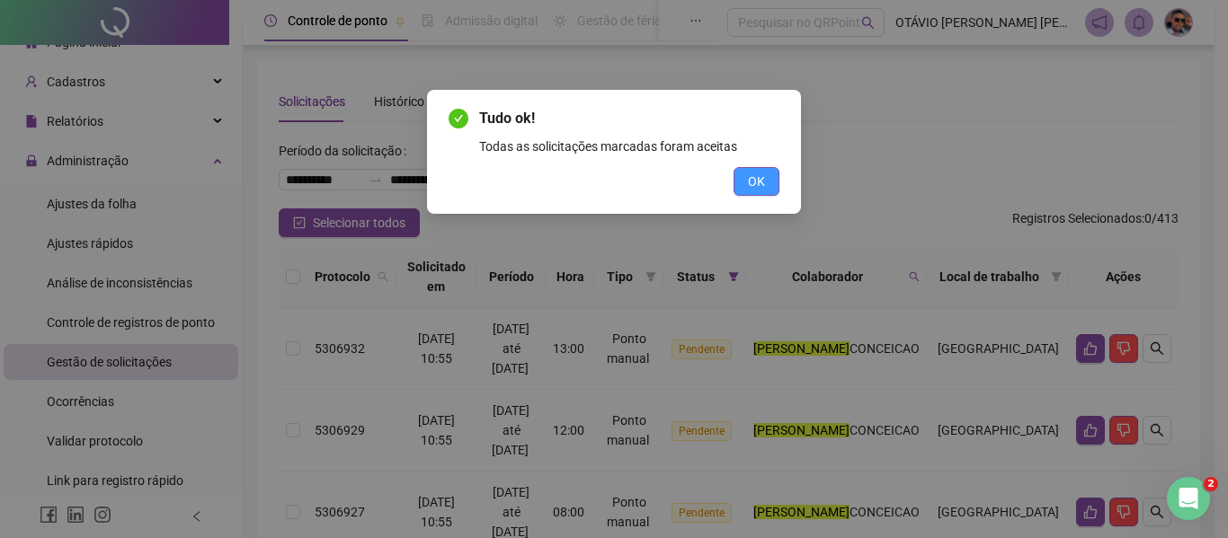
click at [758, 174] on span "OK" at bounding box center [756, 182] width 17 height 20
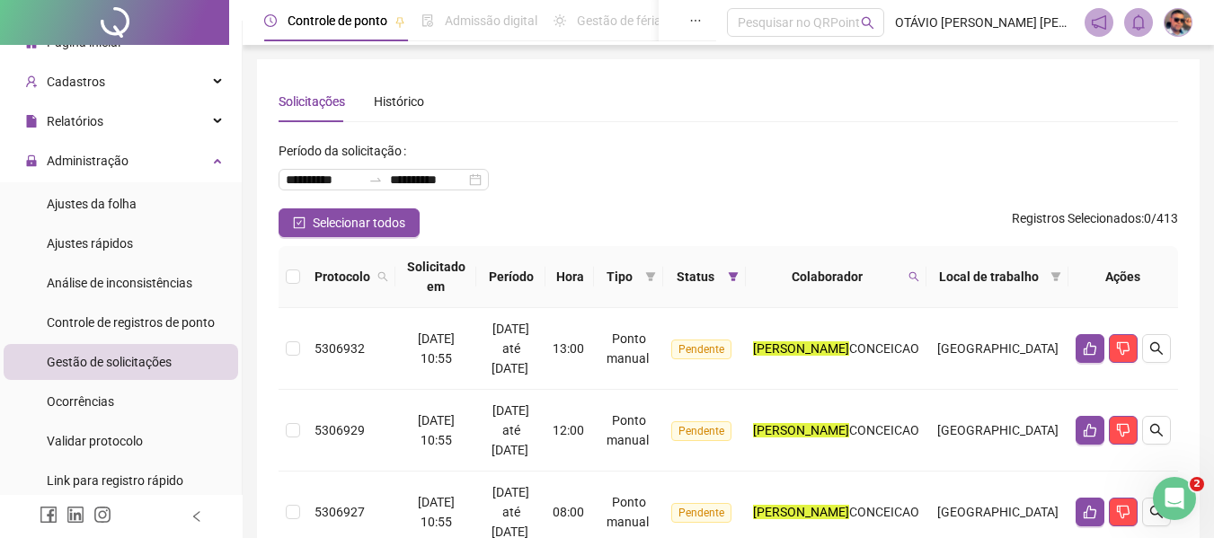
click at [300, 279] on th at bounding box center [293, 277] width 29 height 62
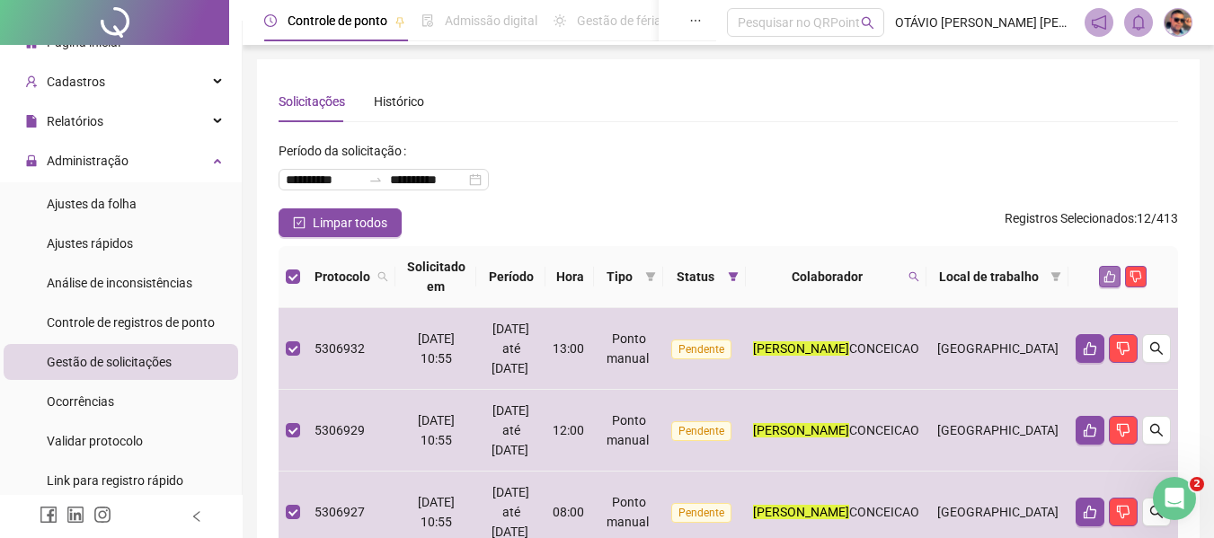
click at [1100, 272] on button "button" at bounding box center [1110, 277] width 22 height 22
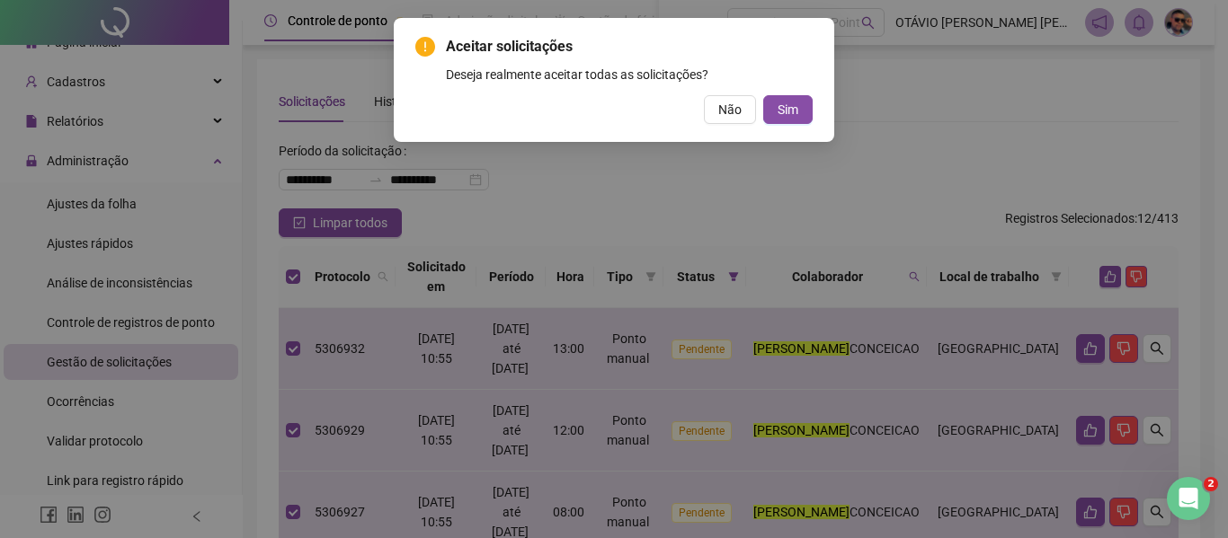
click at [819, 122] on div "Aceitar solicitações Deseja realmente aceitar todas as solicitações? Não Sim" at bounding box center [614, 80] width 440 height 124
click at [808, 117] on button "Sim" at bounding box center [787, 109] width 49 height 29
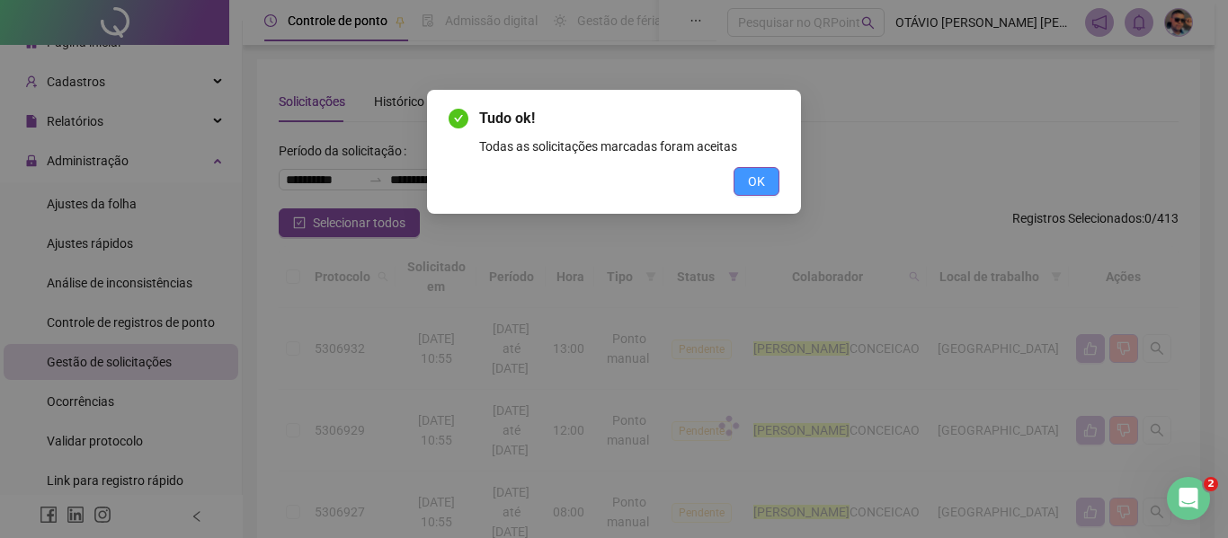
click at [755, 175] on span "OK" at bounding box center [756, 182] width 17 height 20
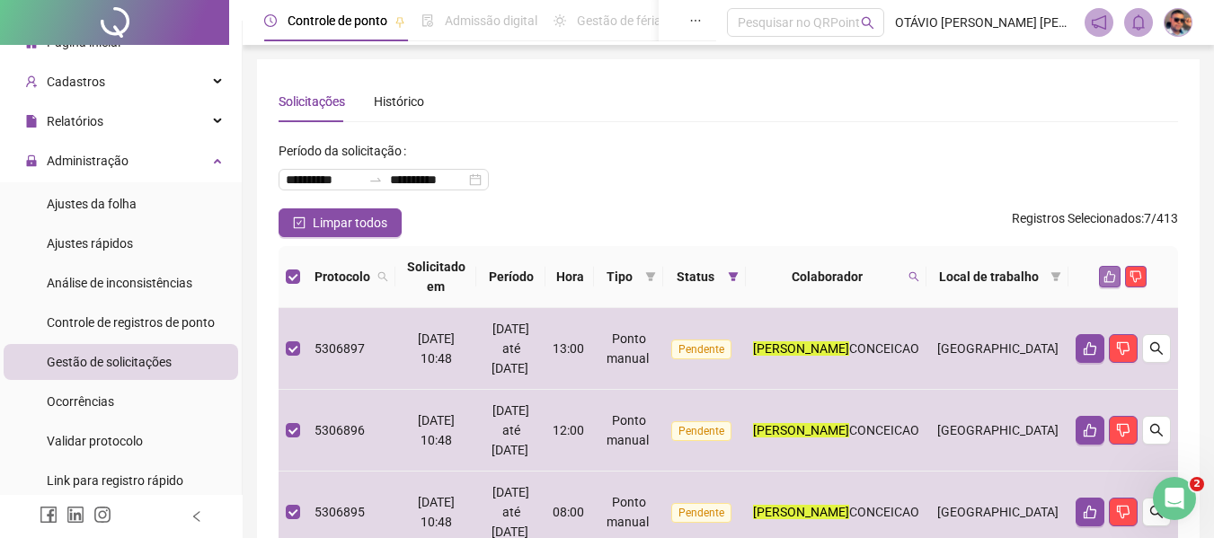
click at [1105, 285] on button "button" at bounding box center [1110, 277] width 22 height 22
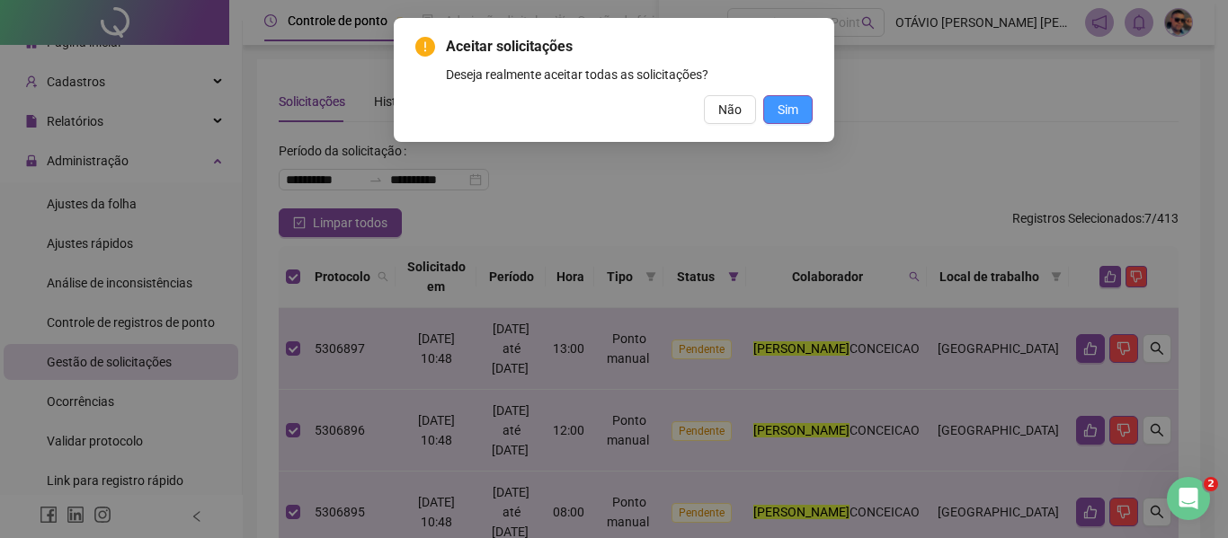
click at [802, 107] on button "Sim" at bounding box center [787, 109] width 49 height 29
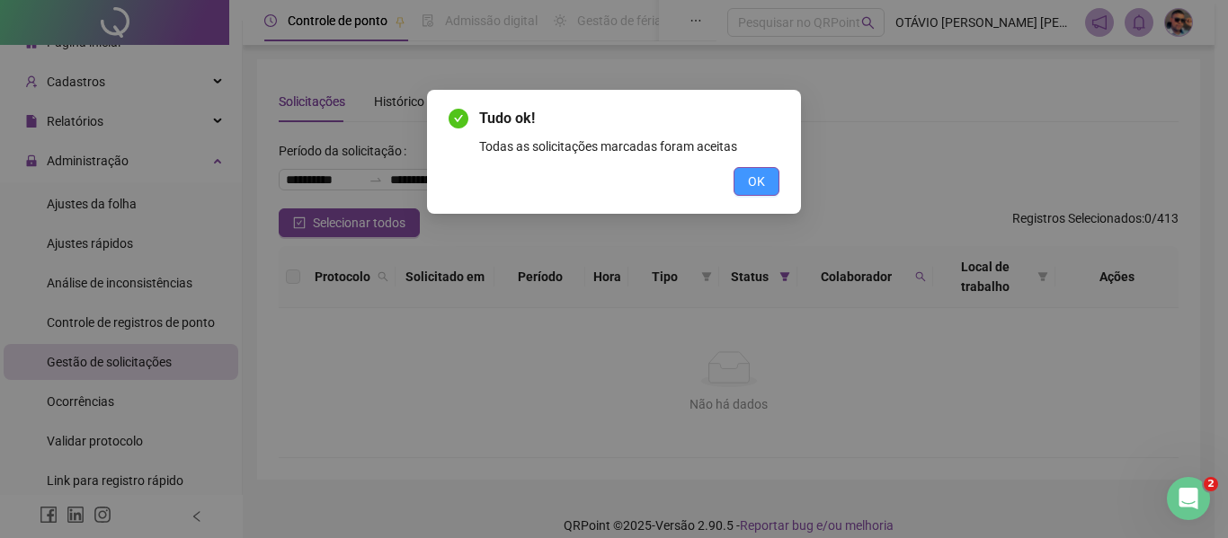
click at [736, 185] on button "OK" at bounding box center [756, 181] width 46 height 29
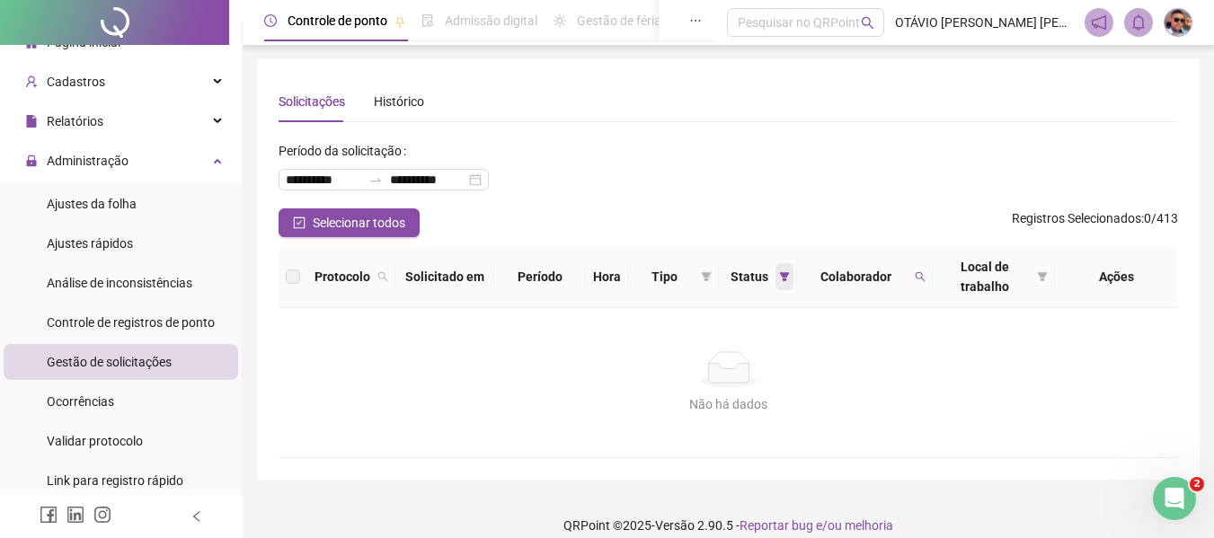
click at [788, 270] on span at bounding box center [785, 276] width 18 height 27
click at [944, 285] on span "Local de trabalho" at bounding box center [985, 277] width 90 height 40
click at [927, 279] on span at bounding box center [920, 276] width 18 height 27
click at [881, 340] on span "Limpar" at bounding box center [881, 350] width 40 height 20
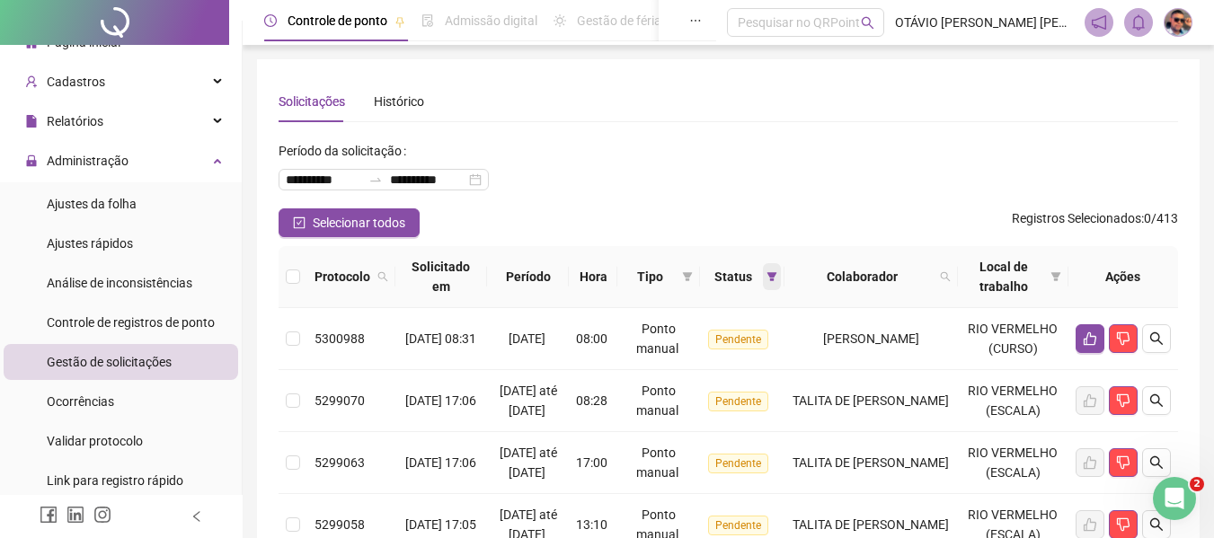
click at [767, 278] on icon "filter" at bounding box center [772, 276] width 11 height 11
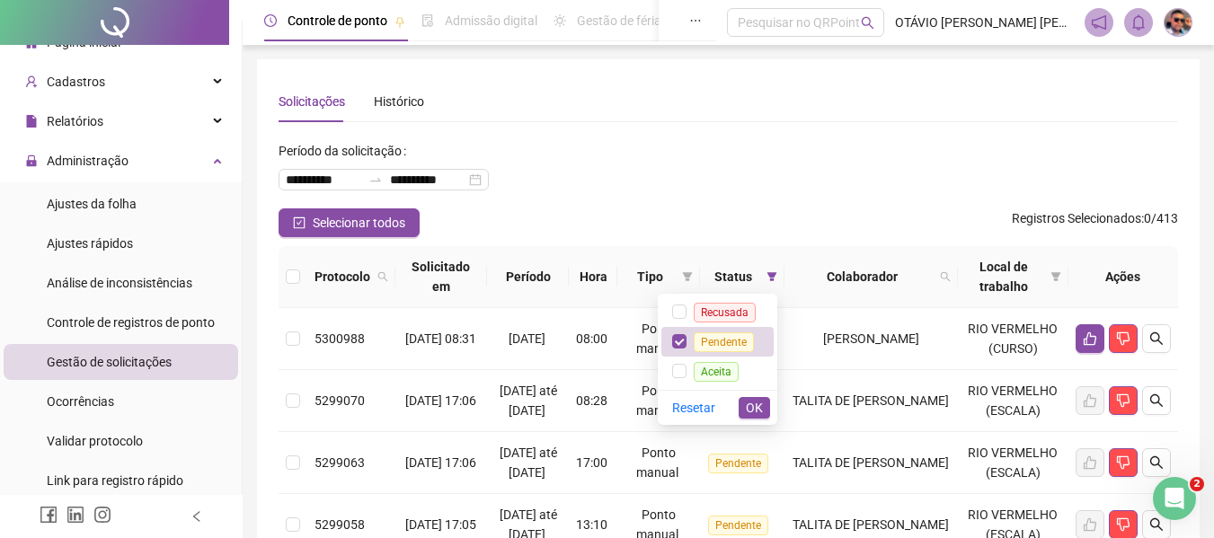
click at [798, 224] on div "Selecionar todos Registros Selecionados : 0 / 413" at bounding box center [729, 222] width 900 height 29
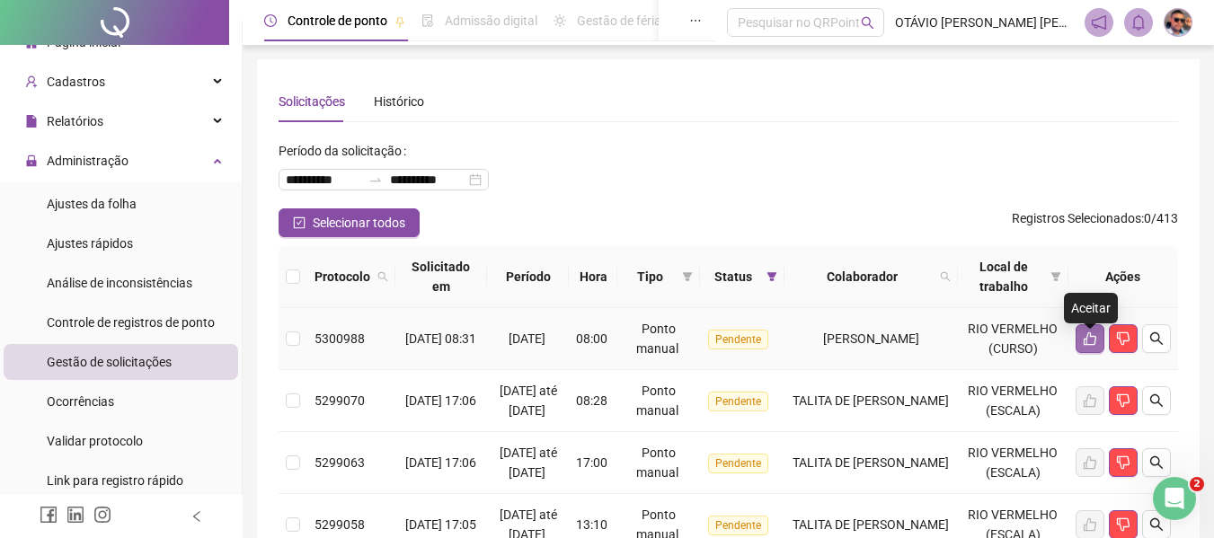
click at [1085, 346] on icon "like" at bounding box center [1090, 338] width 13 height 13
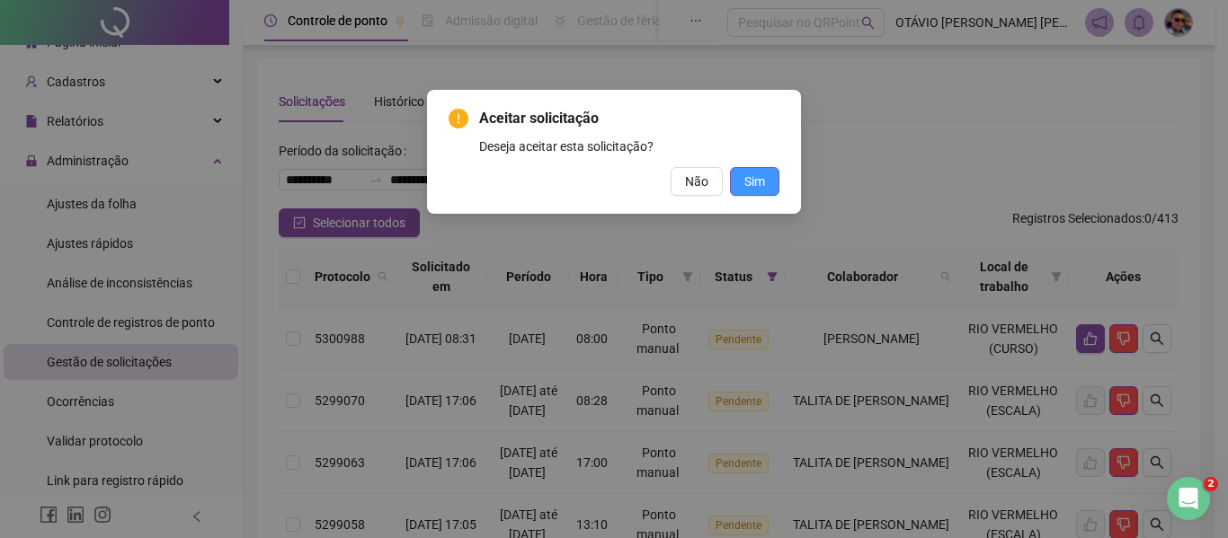
drag, startPoint x: 727, startPoint y: 164, endPoint x: 741, endPoint y: 182, distance: 23.0
click at [728, 166] on div "Aceitar solicitação Deseja aceitar esta solicitação? Não Sim" at bounding box center [613, 152] width 331 height 88
click at [743, 182] on button "Sim" at bounding box center [754, 181] width 49 height 29
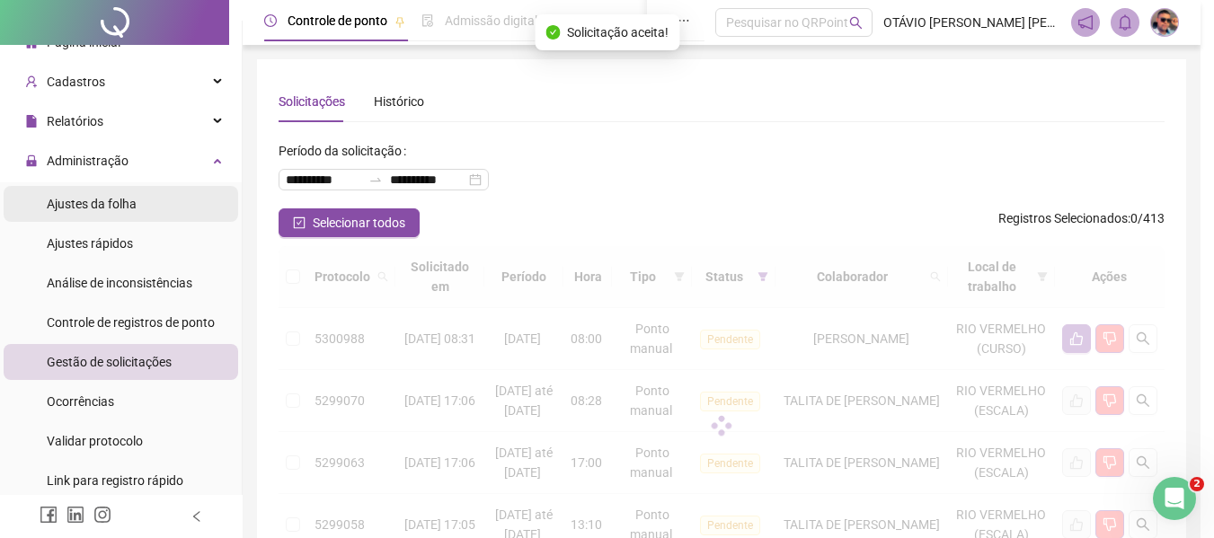
click at [129, 203] on span "Ajustes da folha" at bounding box center [92, 204] width 90 height 14
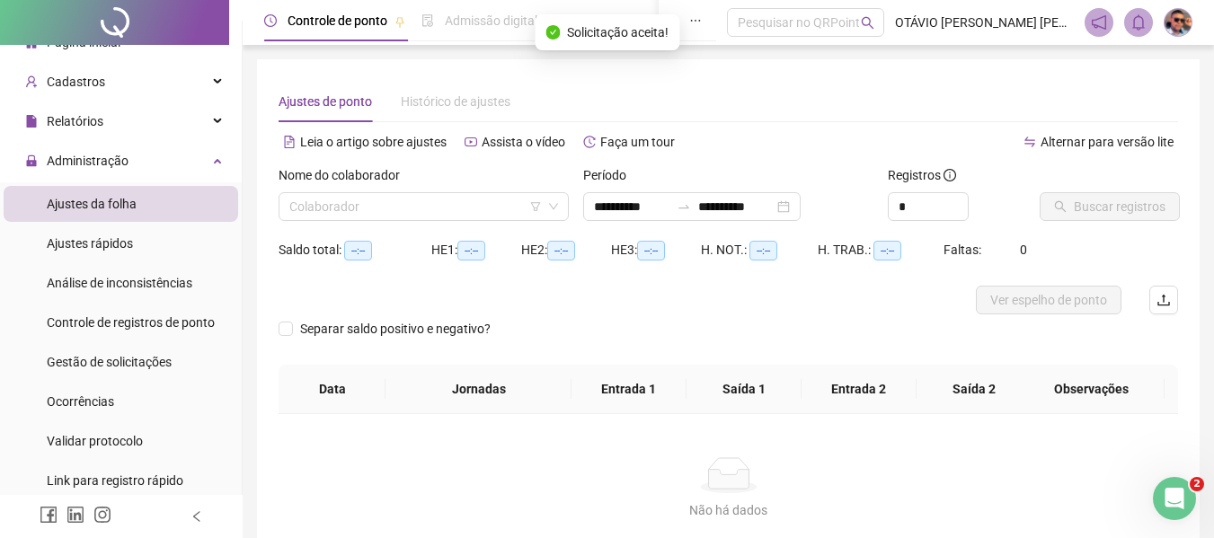
type input "**********"
click at [490, 223] on div "Nome do colaborador Colaborador" at bounding box center [423, 200] width 305 height 70
click at [490, 211] on input "search" at bounding box center [415, 206] width 253 height 27
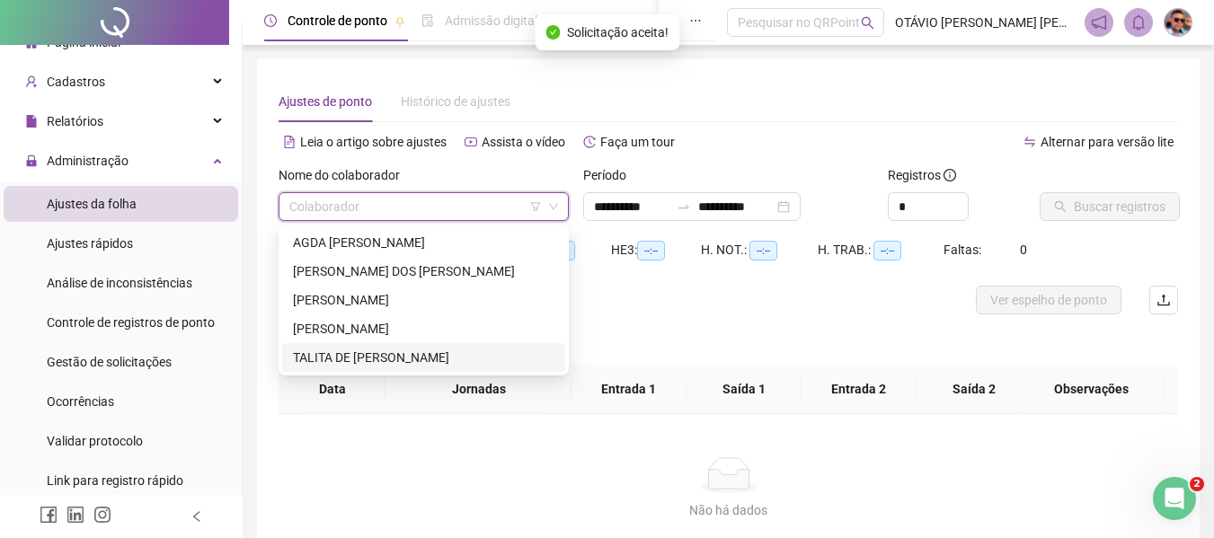
drag, startPoint x: 421, startPoint y: 354, endPoint x: 629, endPoint y: 318, distance: 211.6
click at [421, 353] on div "TALITA DE [PERSON_NAME]" at bounding box center [423, 358] width 261 height 20
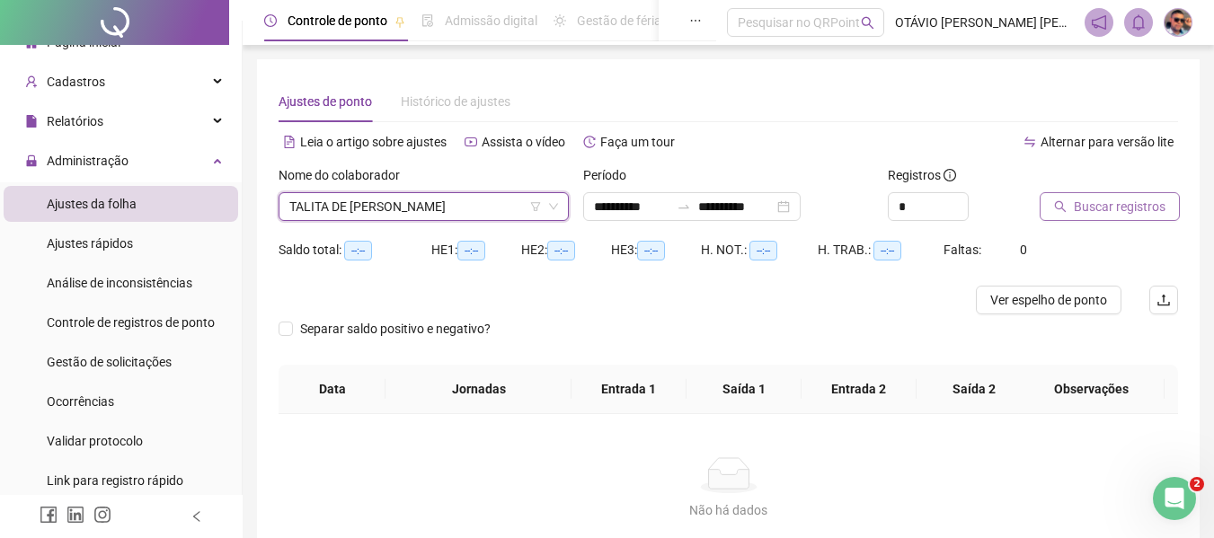
click at [1087, 212] on span "Buscar registros" at bounding box center [1120, 207] width 92 height 20
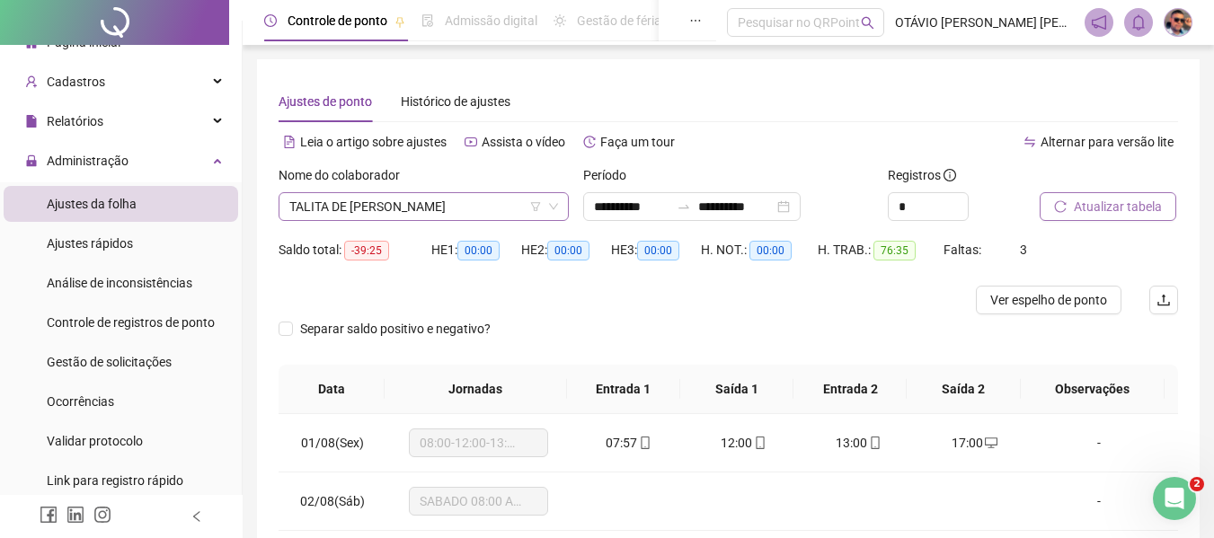
click at [457, 202] on span "TALITA DE [PERSON_NAME]" at bounding box center [423, 206] width 269 height 27
drag, startPoint x: 499, startPoint y: 467, endPoint x: 485, endPoint y: 489, distance: 25.4
click at [498, 468] on td "08:00-12:00-13:00-17:00" at bounding box center [478, 443] width 185 height 58
click at [483, 496] on span "SABADO 08:00 AS 12:00" at bounding box center [479, 501] width 118 height 27
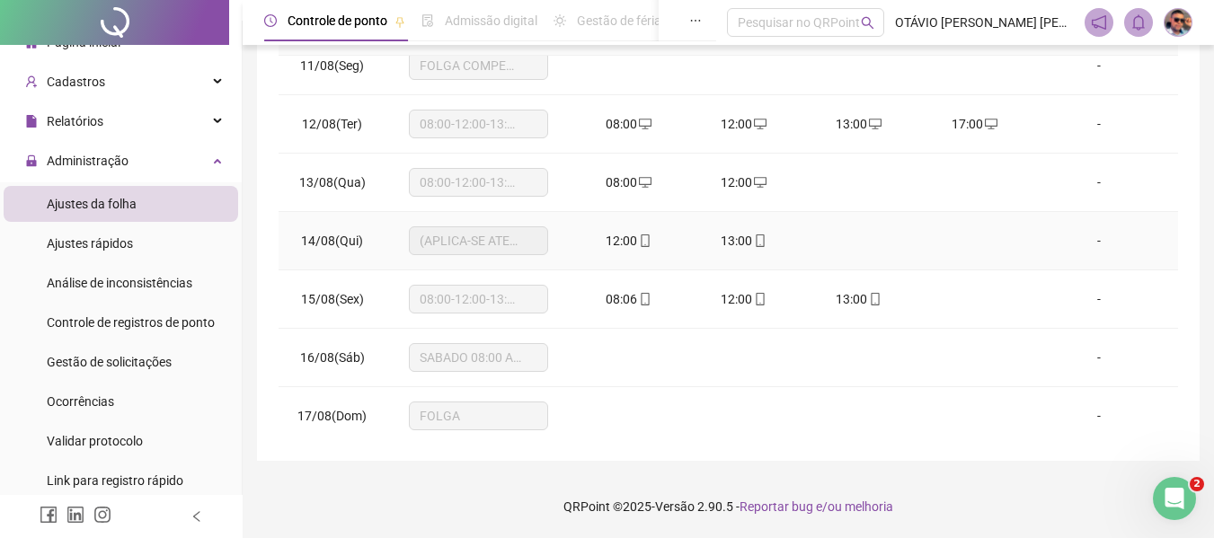
scroll to position [636, 0]
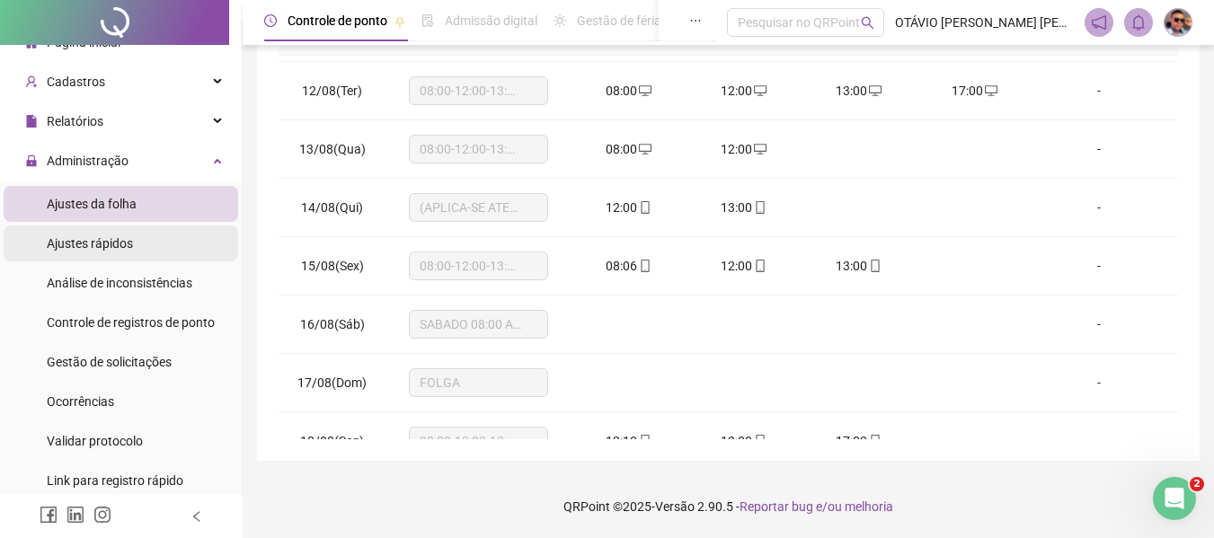
click at [112, 247] on span "Ajustes rápidos" at bounding box center [90, 243] width 86 height 14
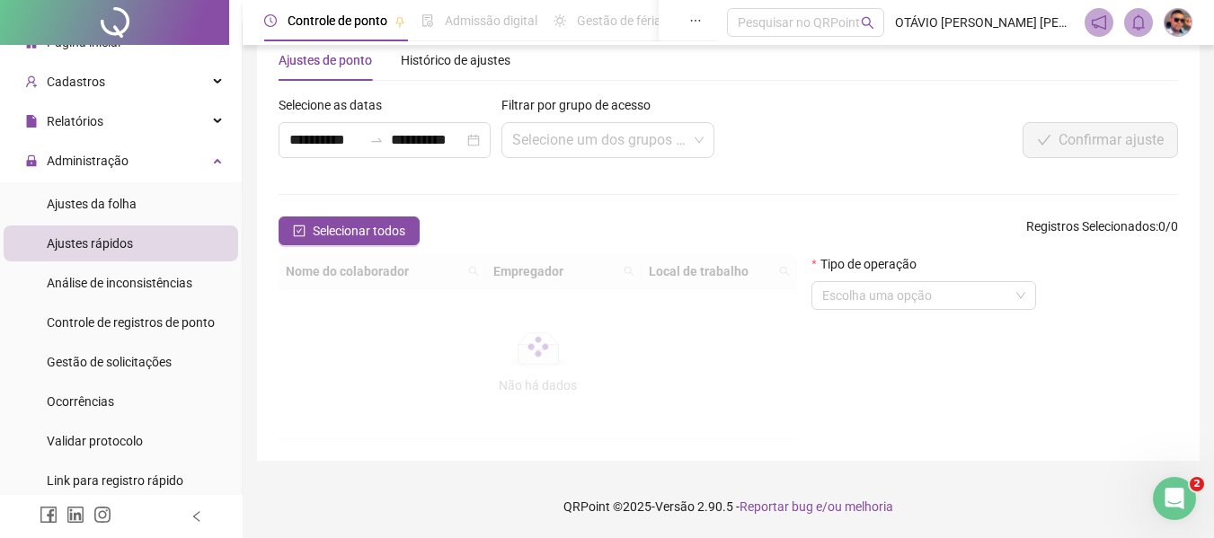
scroll to position [211, 0]
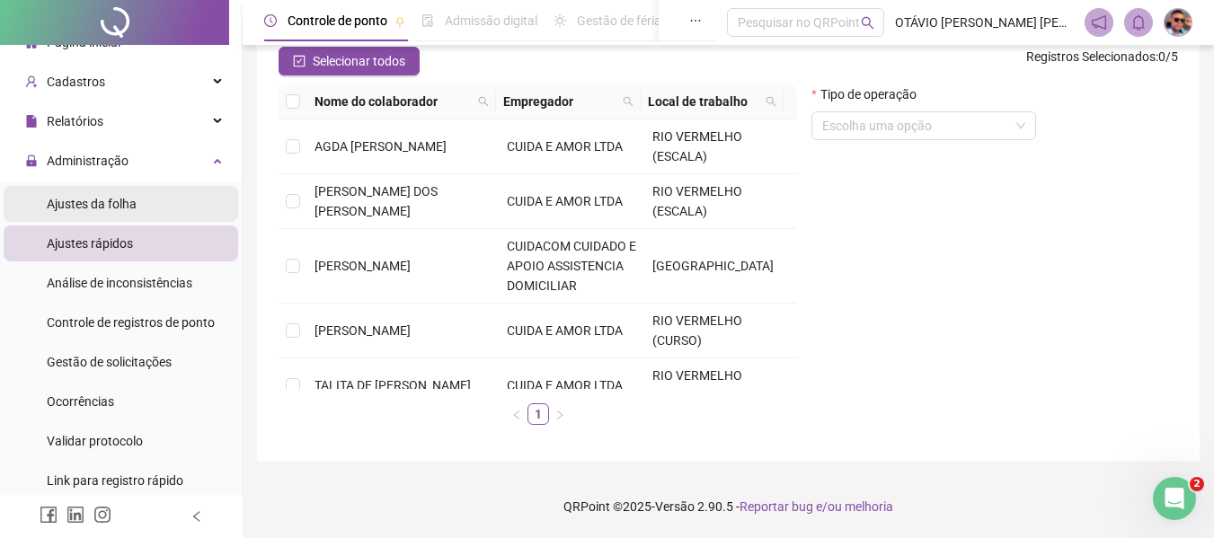
click at [164, 192] on li "Ajustes da folha" at bounding box center [121, 204] width 235 height 36
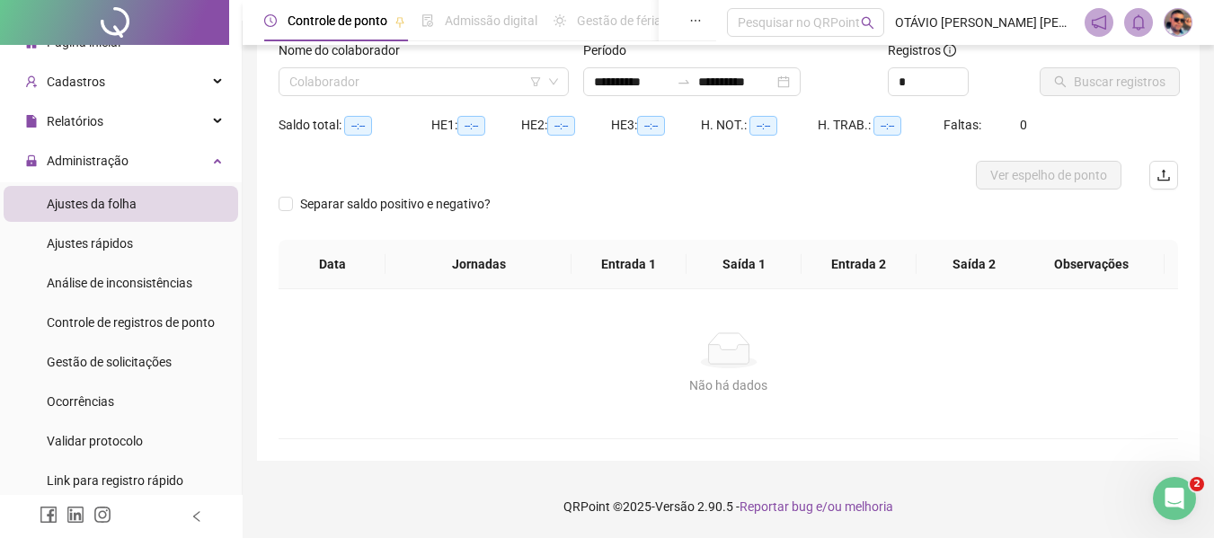
type input "**********"
click at [138, 363] on span "Gestão de solicitações" at bounding box center [109, 362] width 125 height 14
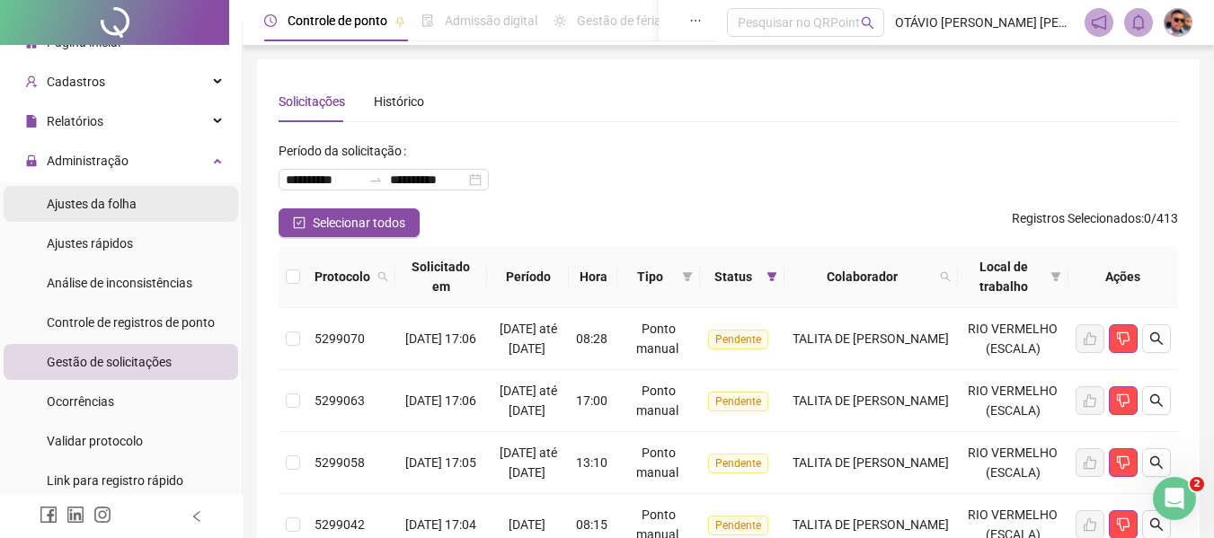
click at [173, 205] on li "Ajustes da folha" at bounding box center [121, 204] width 235 height 36
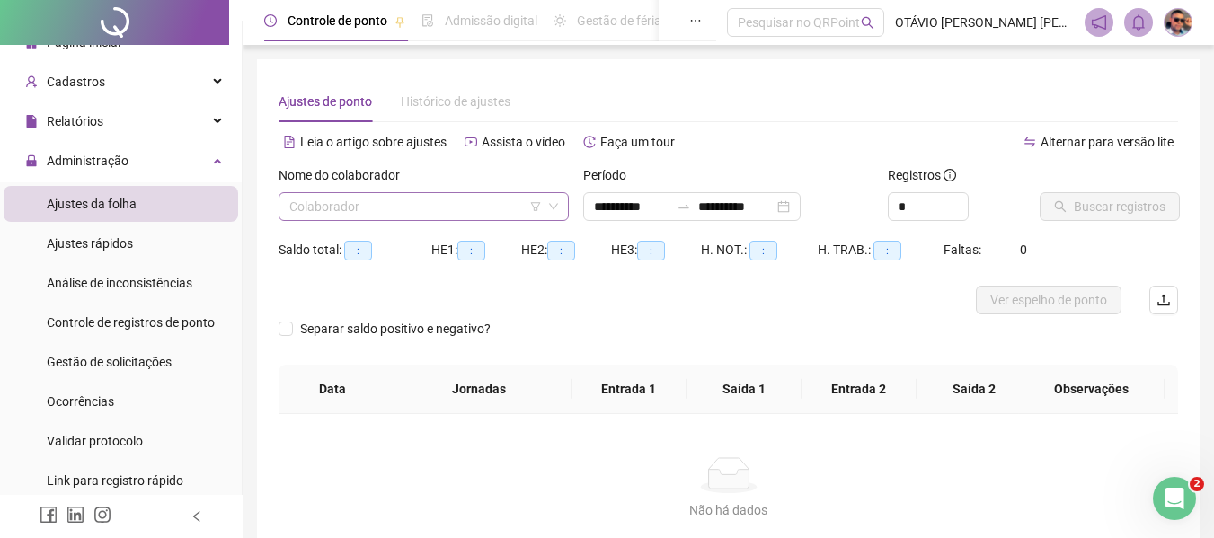
click at [540, 213] on input "search" at bounding box center [415, 206] width 253 height 27
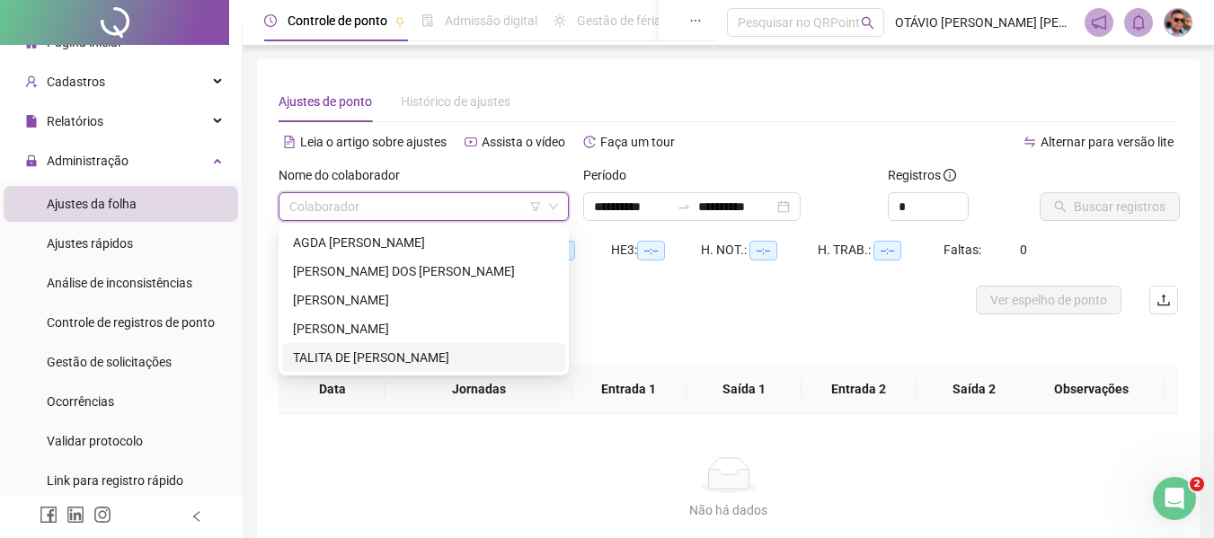
click at [465, 351] on div "TALITA DE [PERSON_NAME]" at bounding box center [423, 358] width 261 height 20
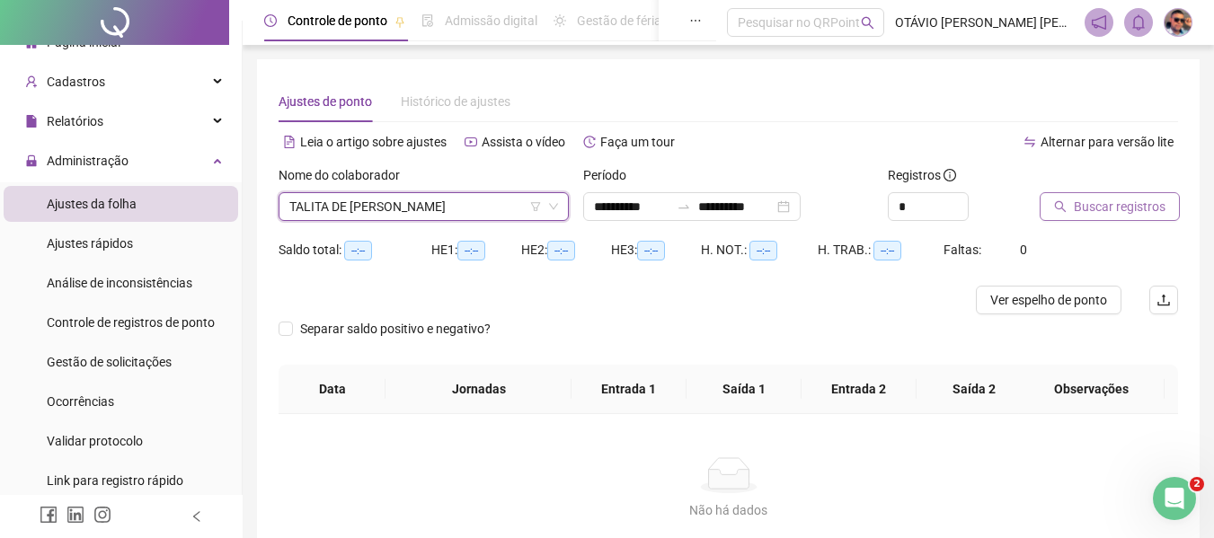
click at [1070, 212] on button "Buscar registros" at bounding box center [1110, 206] width 140 height 29
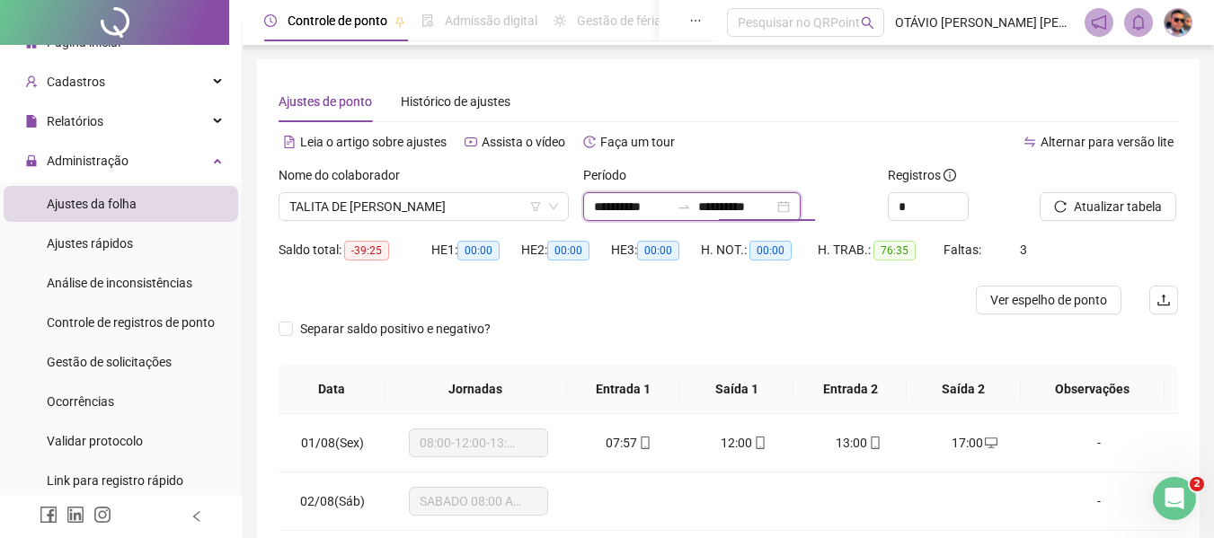
click at [774, 206] on input "**********" at bounding box center [735, 207] width 75 height 20
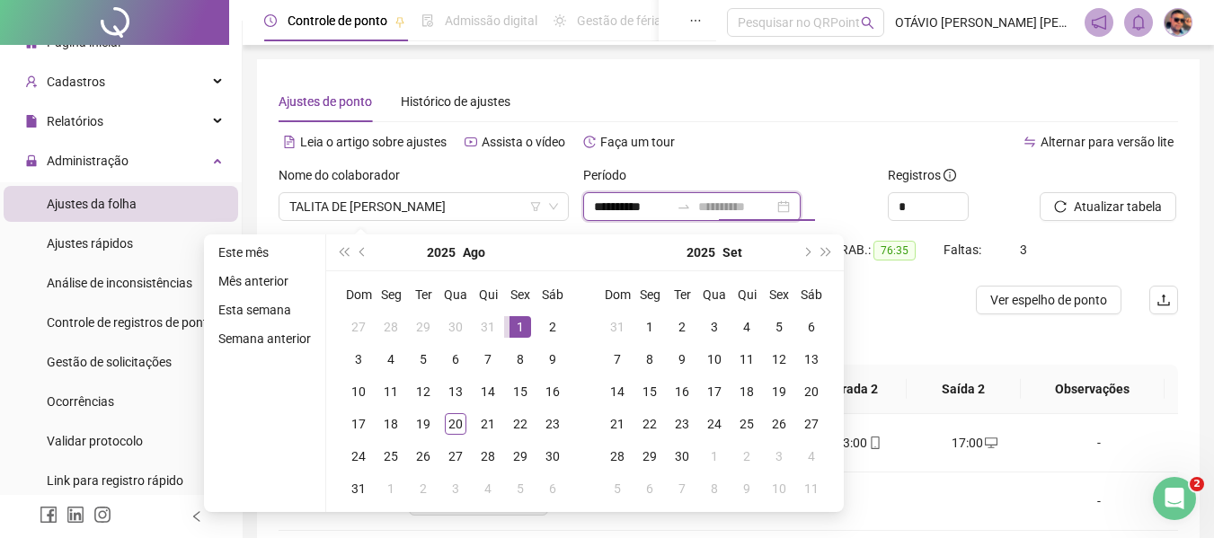
type input "**********"
click at [510, 324] on div "1" at bounding box center [521, 327] width 22 height 22
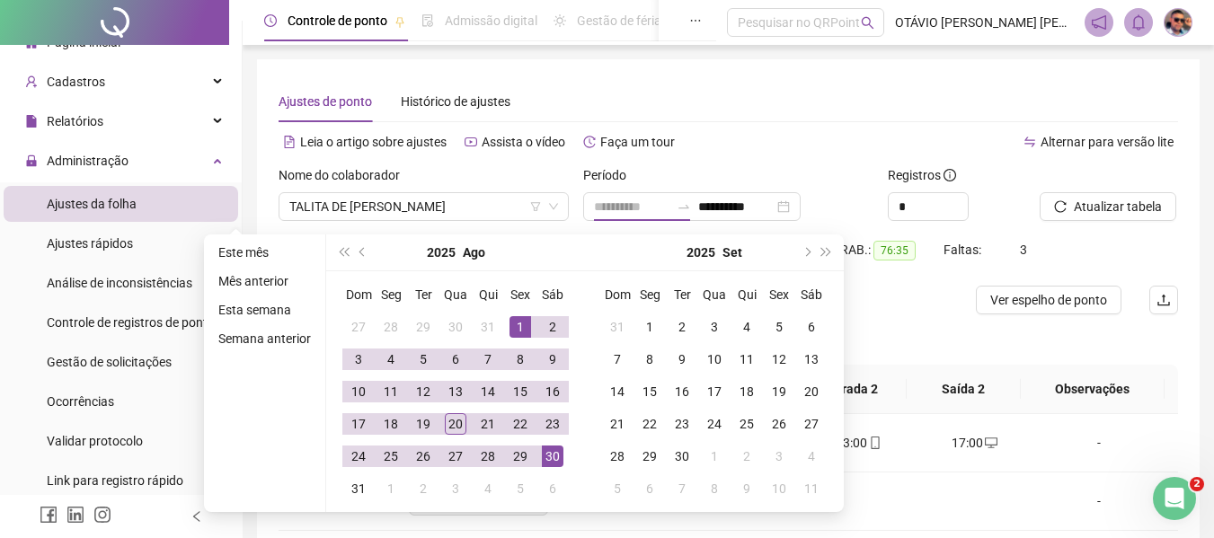
drag, startPoint x: 548, startPoint y: 456, endPoint x: 758, endPoint y: 385, distance: 221.4
click at [549, 457] on div "30" at bounding box center [553, 457] width 22 height 22
type input "**********"
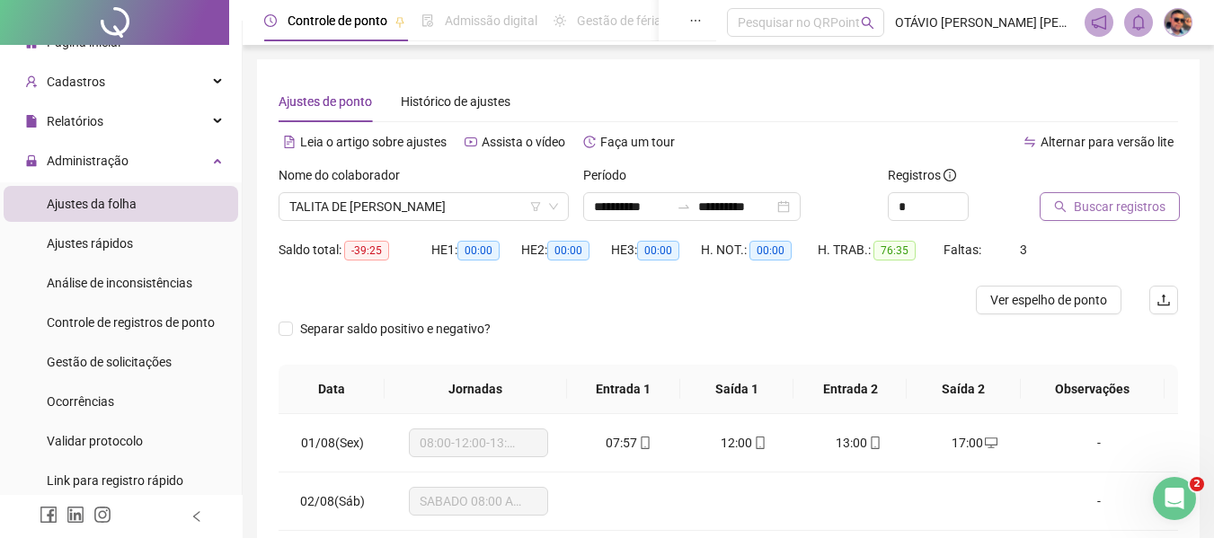
click at [1139, 216] on button "Buscar registros" at bounding box center [1110, 206] width 140 height 29
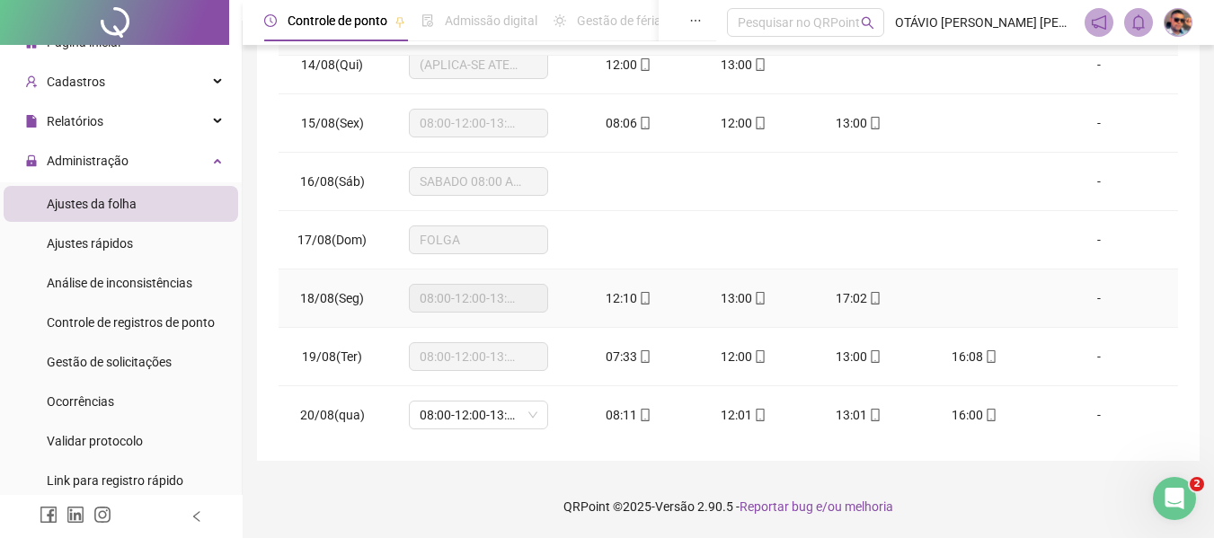
scroll to position [784, 0]
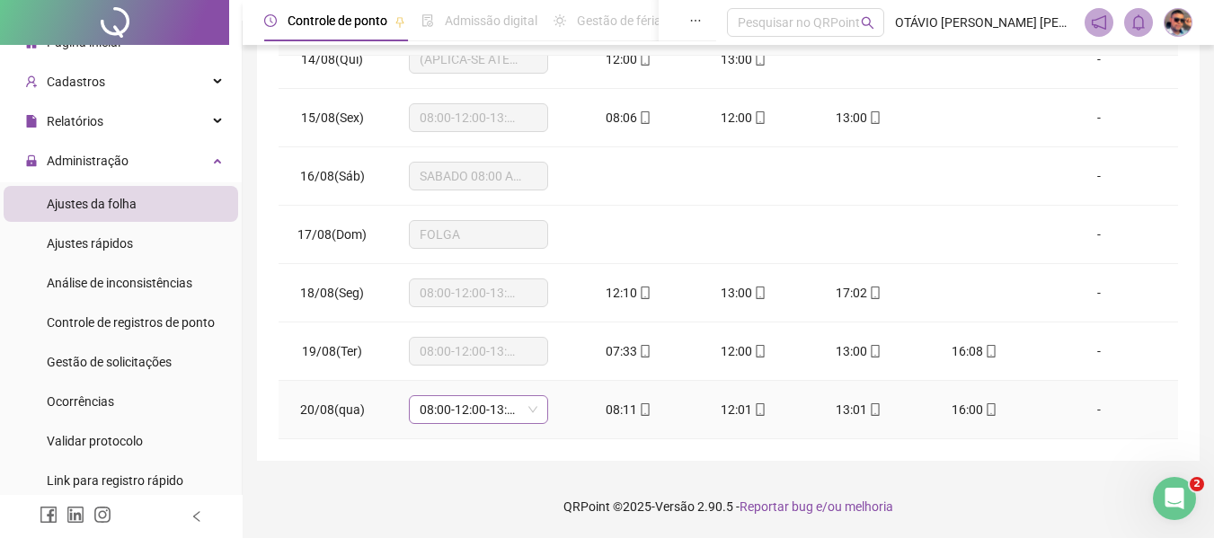
click at [490, 412] on span "08:00-12:00-13:00-17:00" at bounding box center [479, 409] width 118 height 27
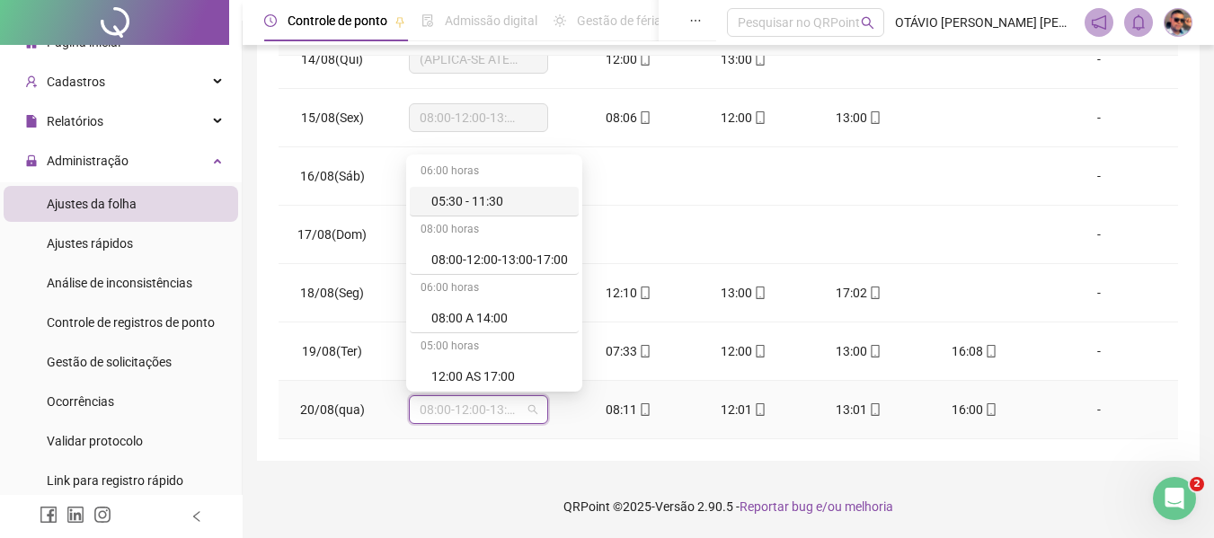
click at [490, 412] on span "08:00-12:00-13:00-17:00" at bounding box center [479, 409] width 118 height 27
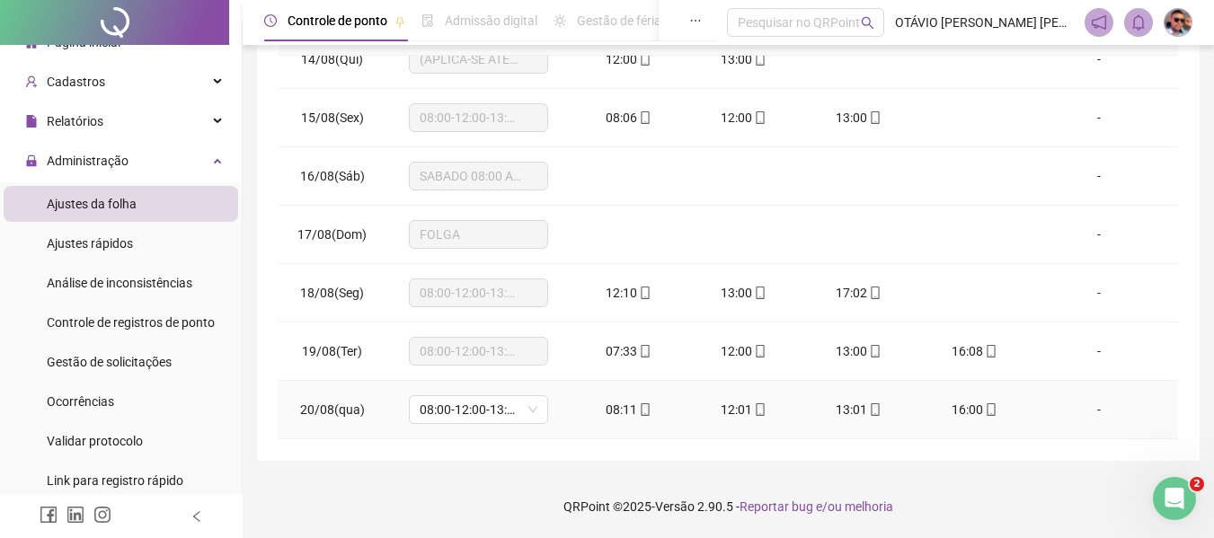
click at [1011, 418] on td "16:00" at bounding box center [974, 410] width 115 height 58
click at [461, 349] on span "08:00-12:00-13:00-17:00" at bounding box center [479, 351] width 118 height 27
click at [176, 213] on li "Ajustes da folha" at bounding box center [121, 204] width 235 height 36
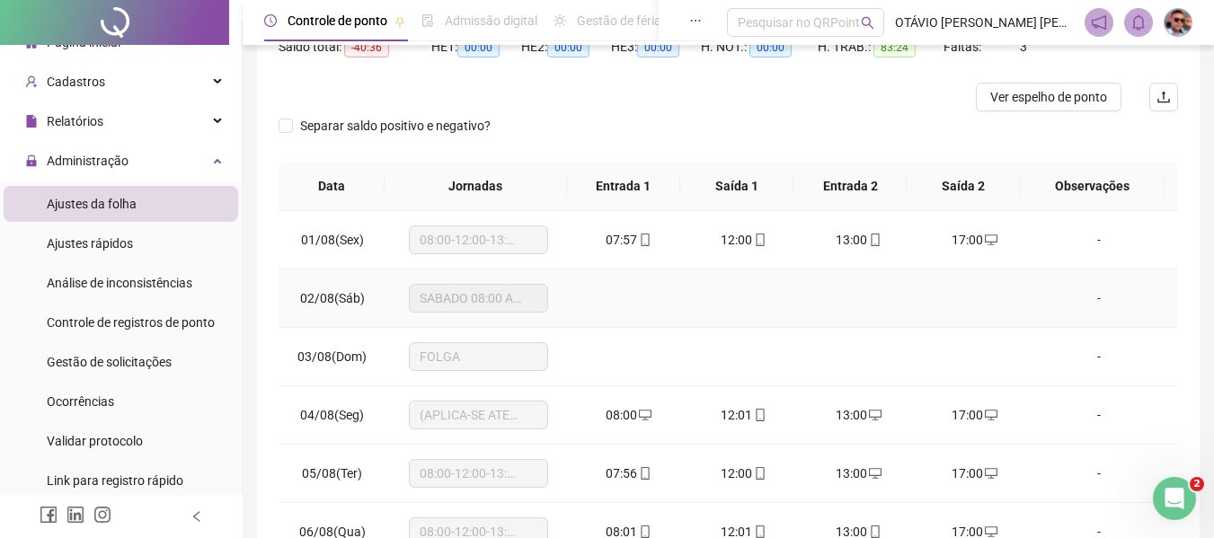
scroll to position [0, 0]
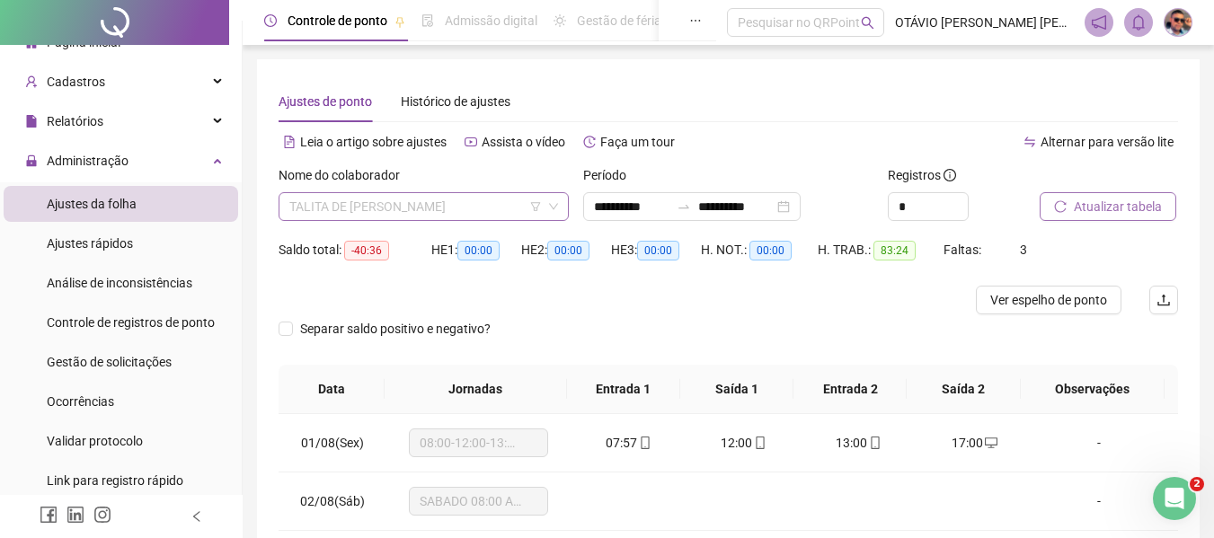
click at [456, 194] on span "TALITA DE [PERSON_NAME]" at bounding box center [423, 206] width 269 height 27
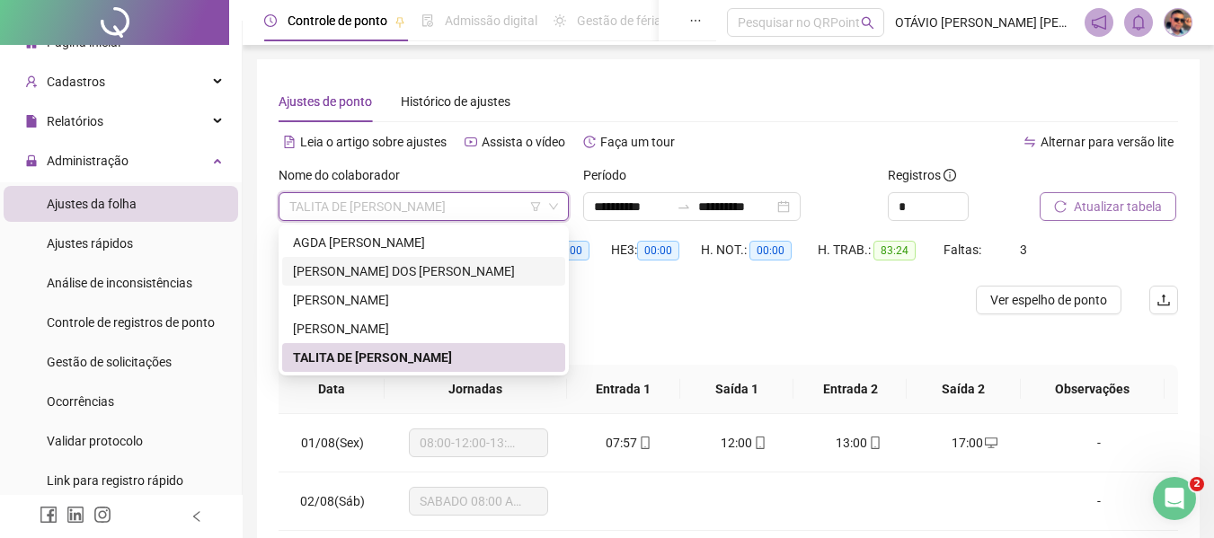
click at [440, 272] on div "[PERSON_NAME] DOS [PERSON_NAME]" at bounding box center [423, 271] width 261 height 20
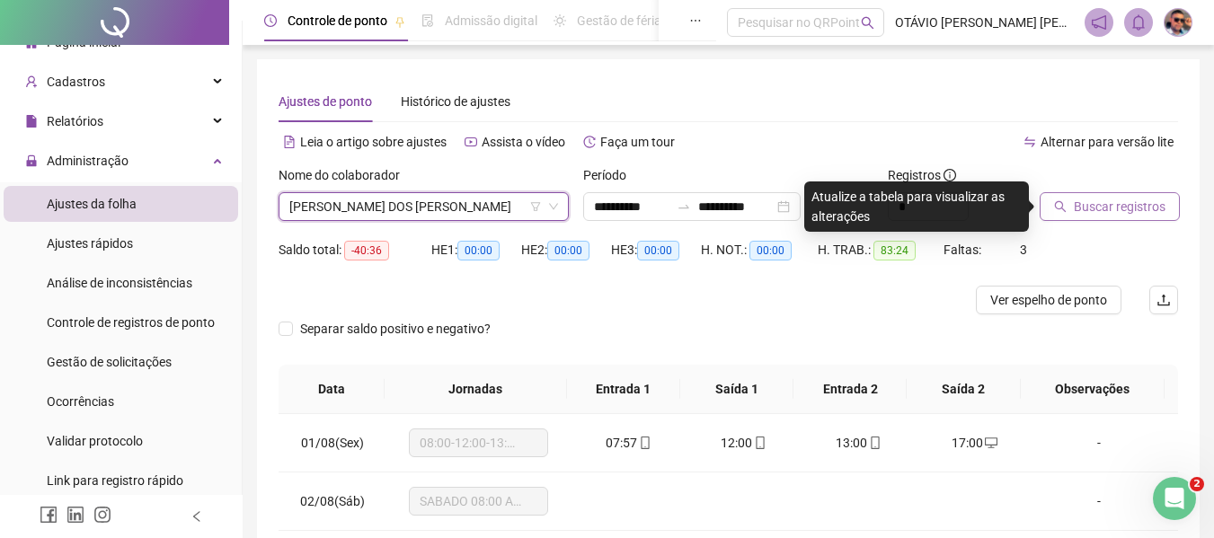
click at [998, 135] on div "Alternar para versão lite" at bounding box center [954, 142] width 450 height 29
click at [1096, 216] on span "Buscar registros" at bounding box center [1120, 207] width 92 height 20
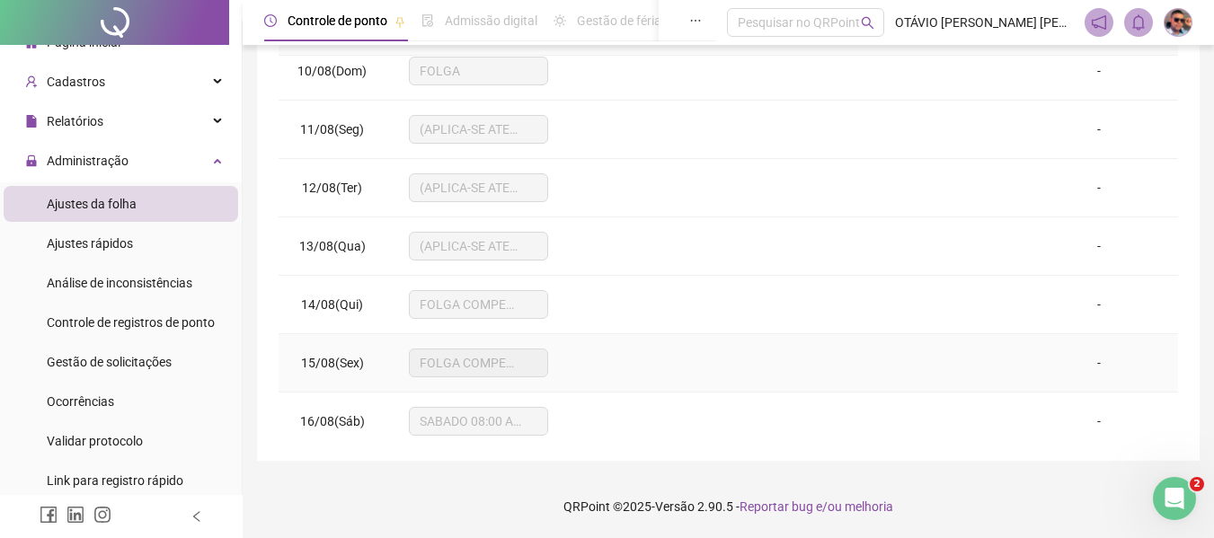
scroll to position [5457, 0]
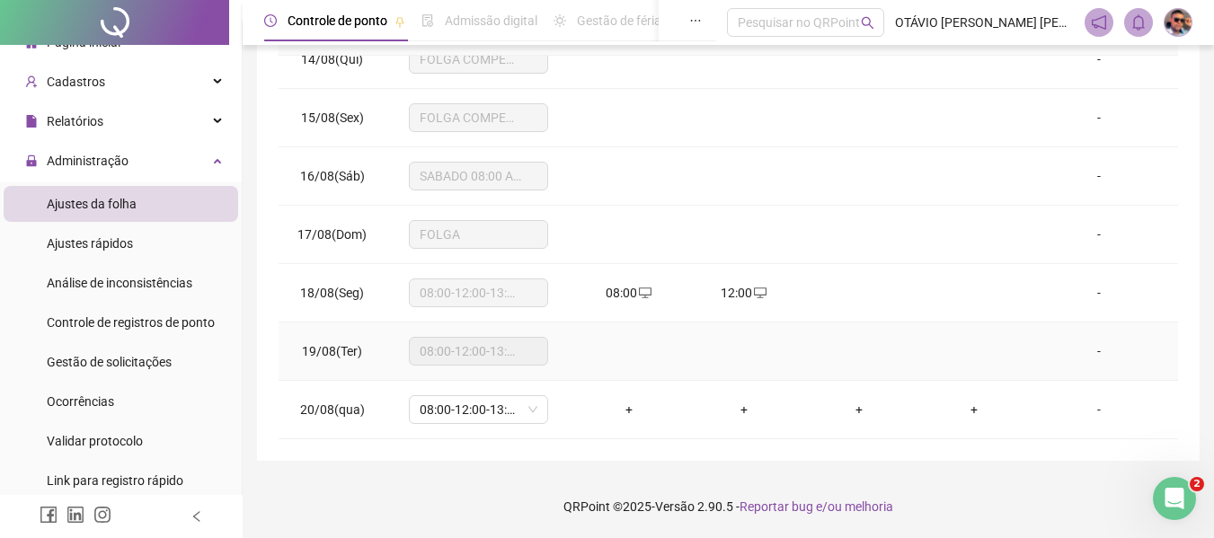
click at [512, 348] on span "08:00-12:00-13:00-17:00" at bounding box center [479, 351] width 118 height 27
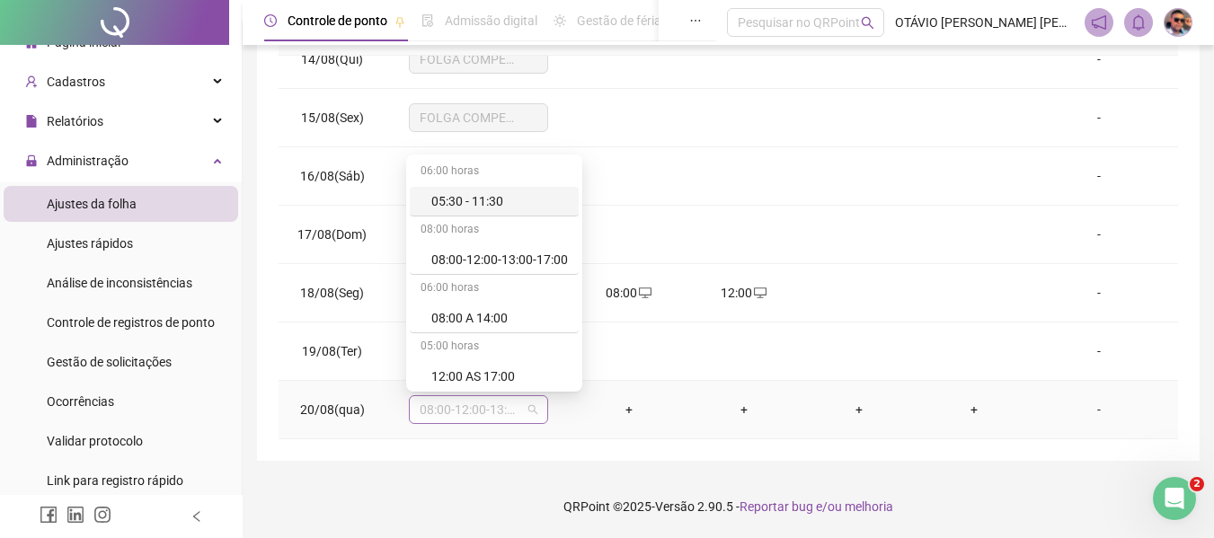
click at [502, 419] on span "08:00-12:00-13:00-17:00" at bounding box center [479, 409] width 118 height 27
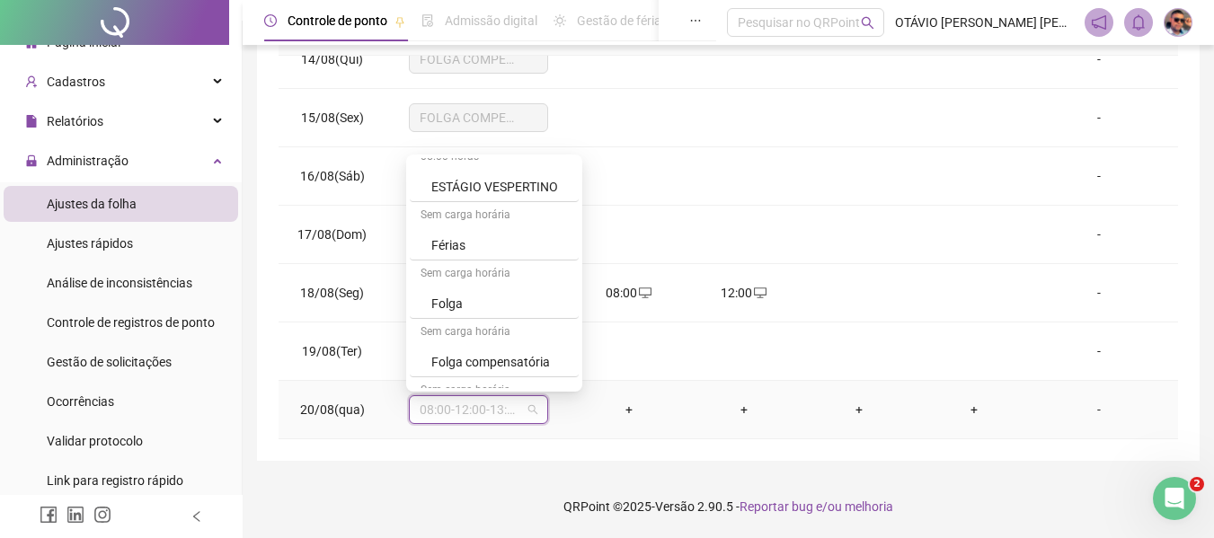
scroll to position [412, 0]
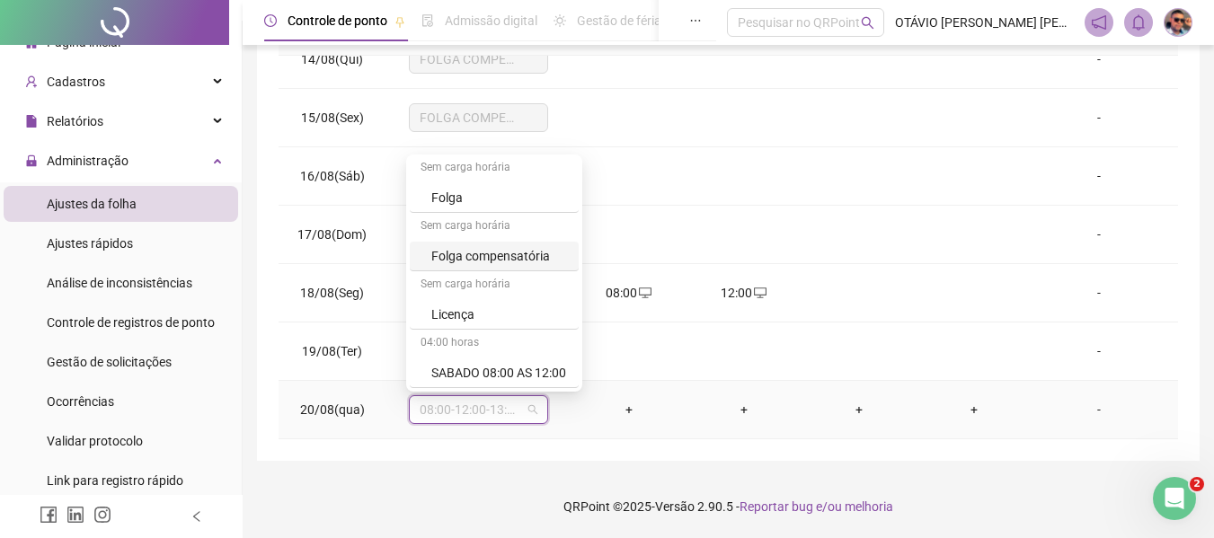
click at [508, 250] on div "Folga compensatória" at bounding box center [499, 256] width 137 height 20
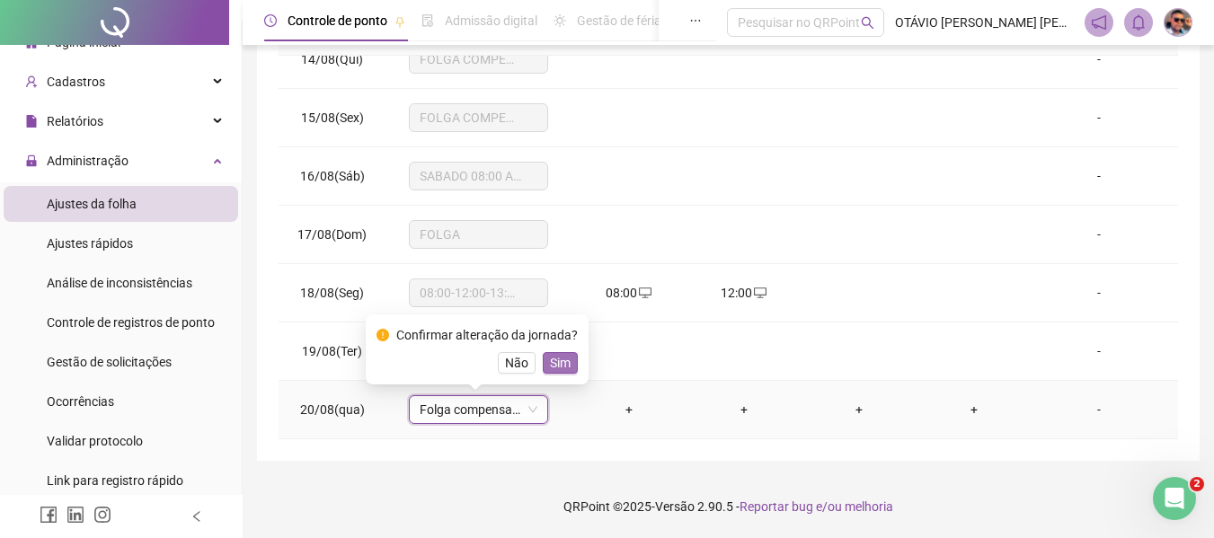
click at [550, 364] on span "Sim" at bounding box center [560, 363] width 21 height 20
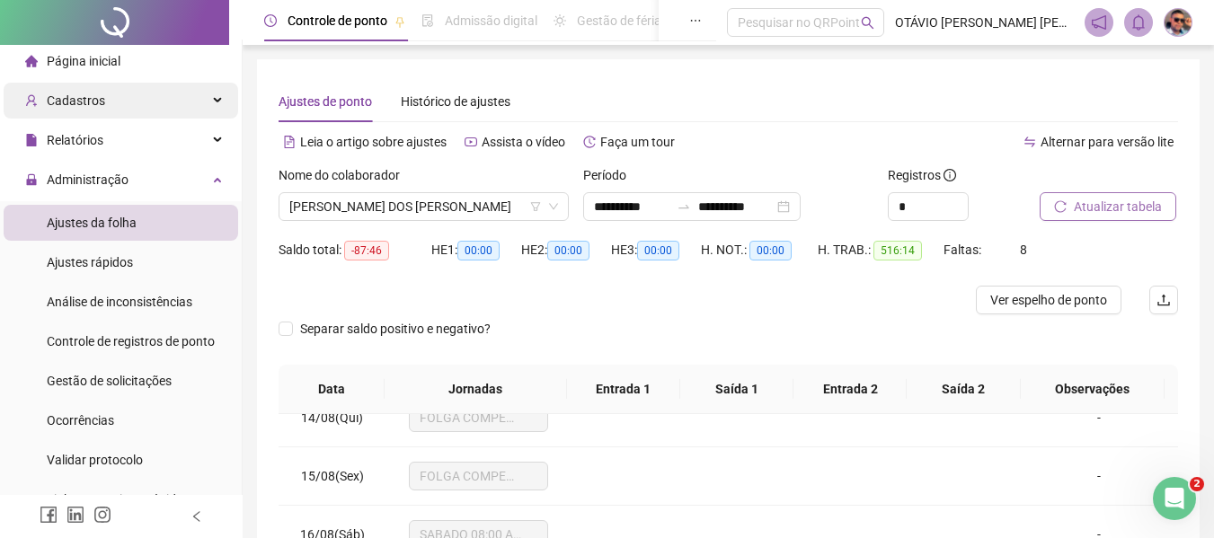
scroll to position [0, 0]
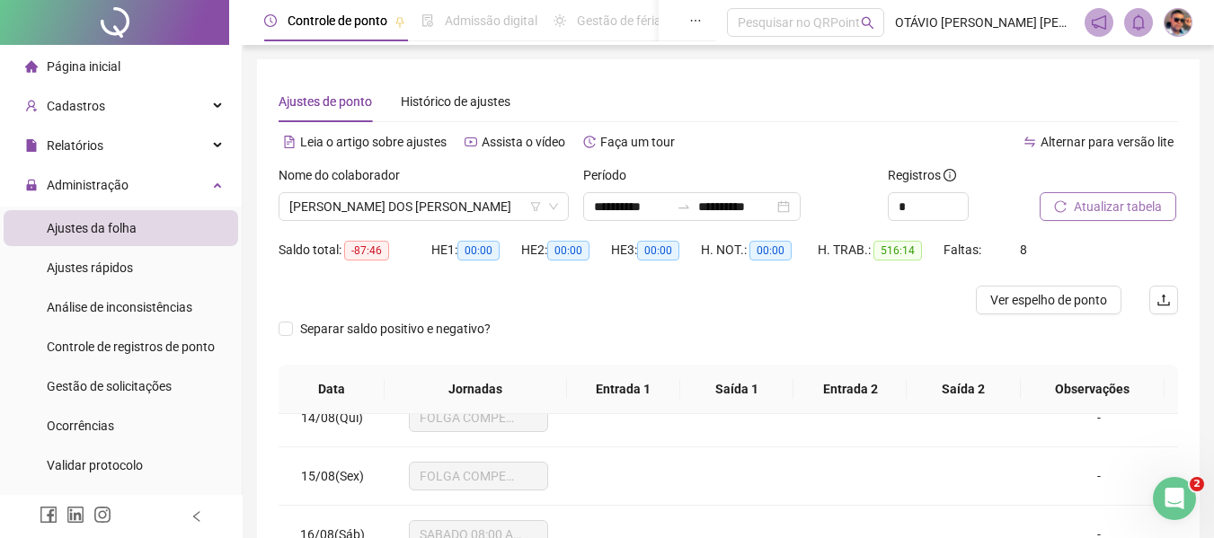
click at [180, 78] on li "Página inicial" at bounding box center [121, 67] width 235 height 36
